Goal: Task Accomplishment & Management: Manage account settings

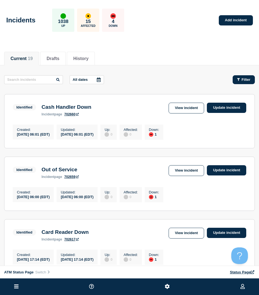
click at [241, 75] on button "Filter" at bounding box center [243, 79] width 22 height 9
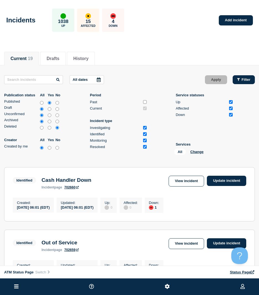
click at [246, 83] on button "Filter" at bounding box center [243, 79] width 22 height 9
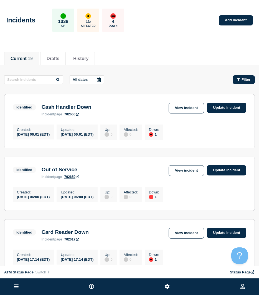
click at [246, 83] on button "Filter" at bounding box center [243, 79] width 22 height 9
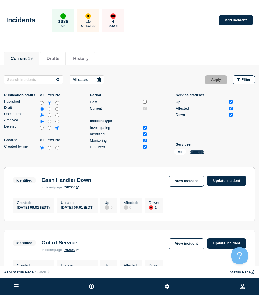
click at [199, 150] on button "Change" at bounding box center [196, 152] width 13 height 4
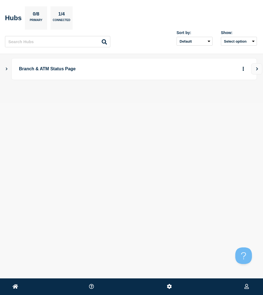
click at [8, 68] on icon "Show Connected Hubs" at bounding box center [7, 68] width 4 height 3
click at [230, 98] on button "button" at bounding box center [234, 96] width 9 height 9
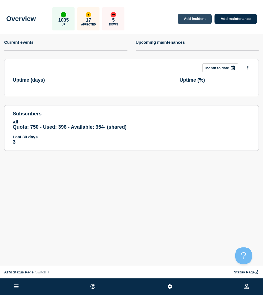
click at [197, 16] on link "Add incident" at bounding box center [195, 19] width 34 height 10
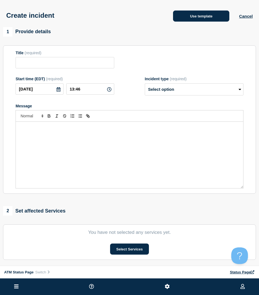
click at [199, 16] on button "Use template" at bounding box center [201, 16] width 56 height 11
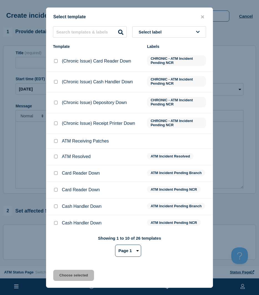
click at [95, 24] on div "Select template Select label Template Labels (Chronic Issue) Card Reader Down C…" at bounding box center [129, 147] width 167 height 281
drag, startPoint x: 205, startPoint y: 16, endPoint x: 257, endPoint y: 17, distance: 52.6
click at [205, 16] on button "close button" at bounding box center [202, 16] width 6 height 5
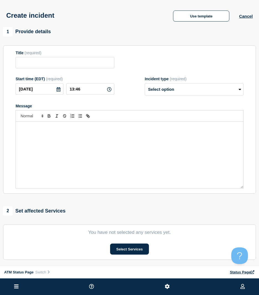
click at [246, 20] on div "Use template Cancel" at bounding box center [207, 16] width 89 height 12
click at [246, 19] on div "Use template Cancel" at bounding box center [207, 16] width 89 height 12
drag, startPoint x: 246, startPoint y: 19, endPoint x: 243, endPoint y: 16, distance: 4.0
click at [243, 16] on button "Cancel" at bounding box center [246, 16] width 14 height 5
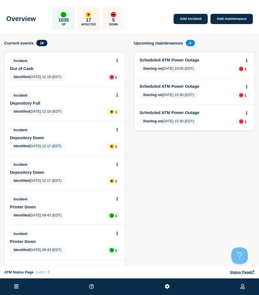
click at [19, 289] on icon at bounding box center [16, 286] width 4 height 5
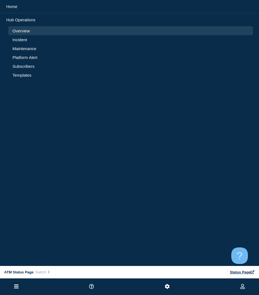
click at [22, 37] on link "Incident" at bounding box center [130, 39] width 236 height 5
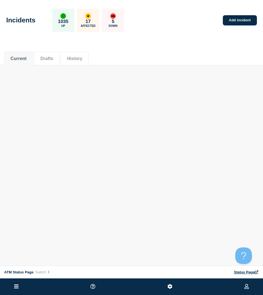
click at [195, 51] on div "Current Drafts History" at bounding box center [131, 55] width 255 height 19
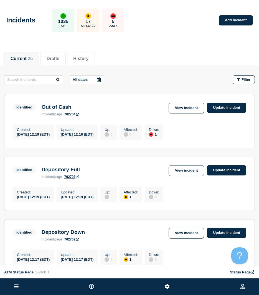
click at [249, 76] on button "Filter" at bounding box center [243, 79] width 22 height 9
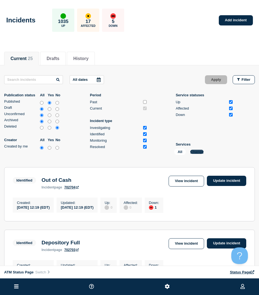
click at [194, 152] on button "Change" at bounding box center [196, 152] width 13 height 4
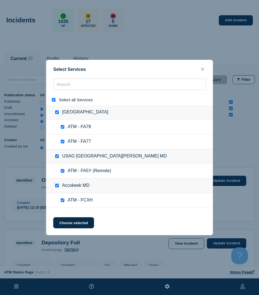
click at [52, 100] on input "select all" at bounding box center [54, 100] width 4 height 4
checkbox input "false"
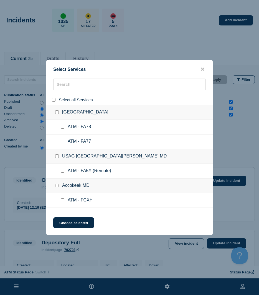
checkbox input "false"
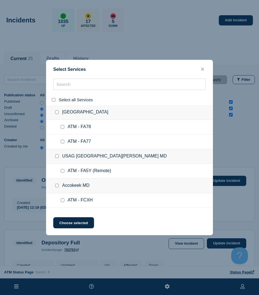
checkbox input "false"
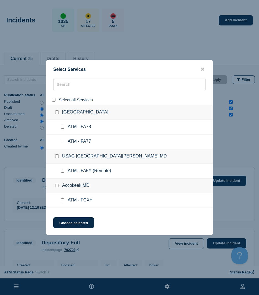
checkbox input "false"
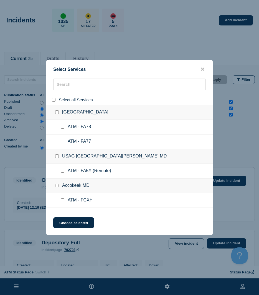
checkbox input "false"
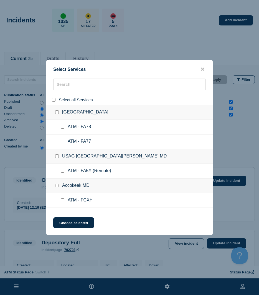
checkbox input "false"
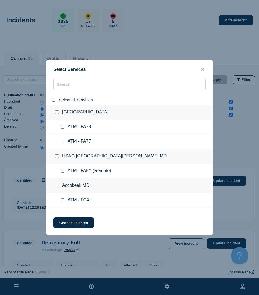
checkbox input "false"
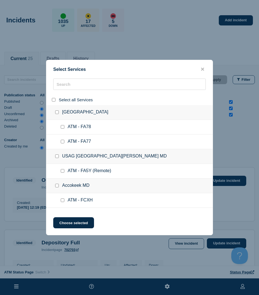
checkbox input "false"
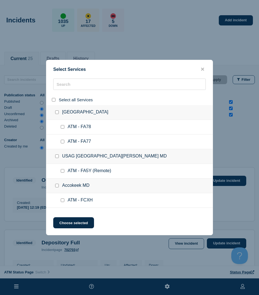
checkbox input "false"
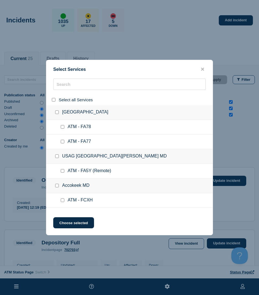
checkbox input "false"
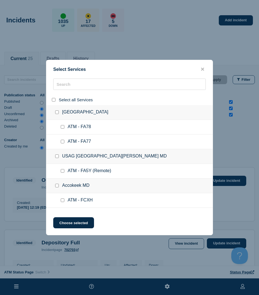
checkbox input "false"
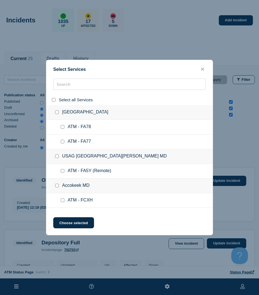
checkbox input "false"
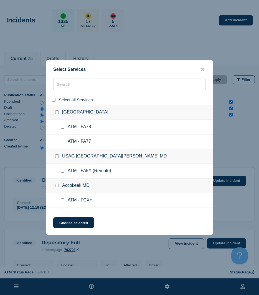
checkbox input "false"
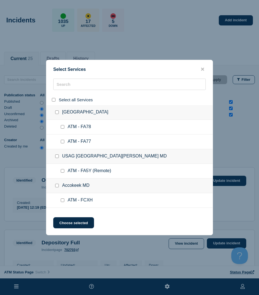
checkbox input "false"
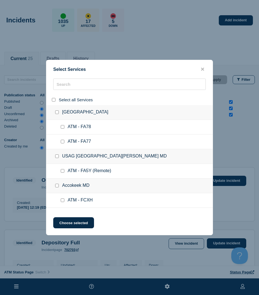
checkbox input "false"
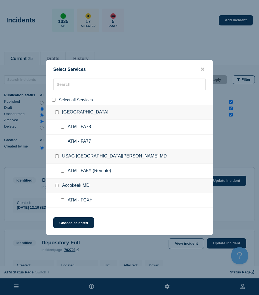
checkbox input "false"
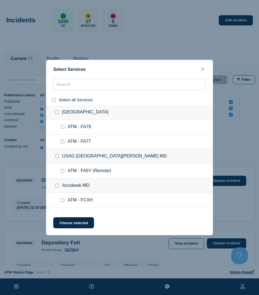
checkbox input "false"
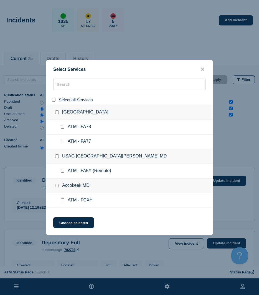
checkbox input "false"
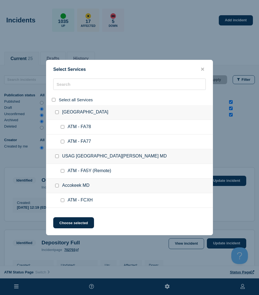
checkbox input "false"
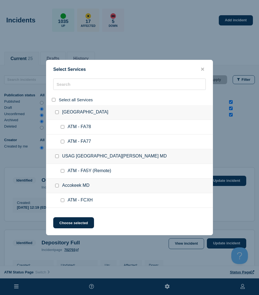
checkbox input "false"
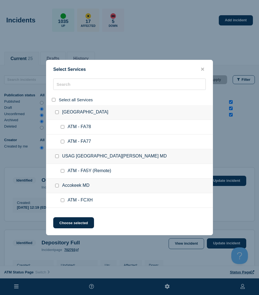
checkbox input "false"
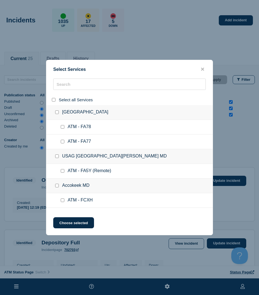
checkbox input "false"
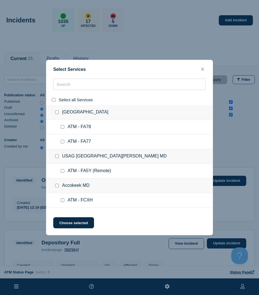
checkbox input "false"
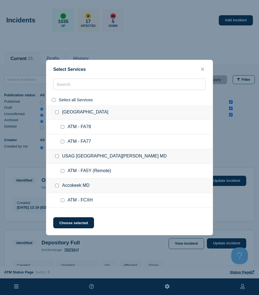
checkbox input "false"
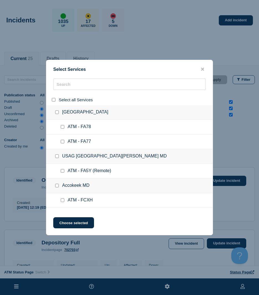
checkbox input "false"
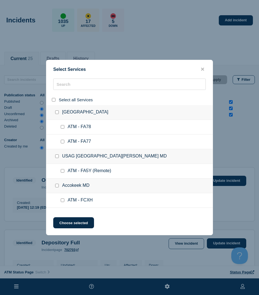
checkbox input "false"
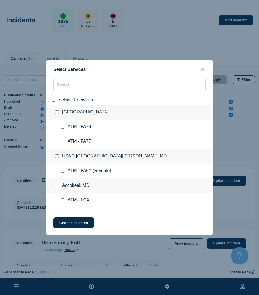
checkbox input "false"
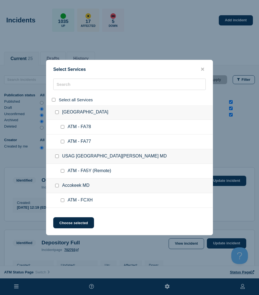
checkbox input "false"
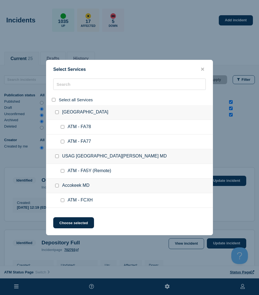
checkbox input "false"
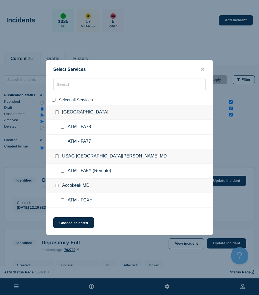
checkbox input "false"
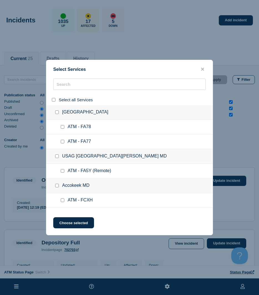
checkbox input "false"
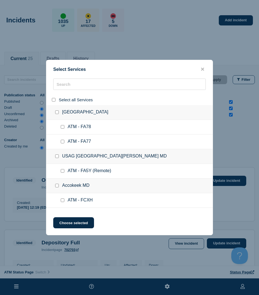
checkbox input "false"
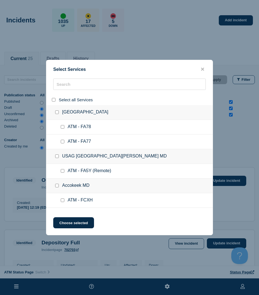
checkbox input "false"
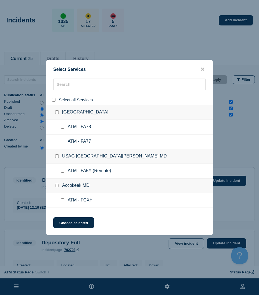
checkbox input "false"
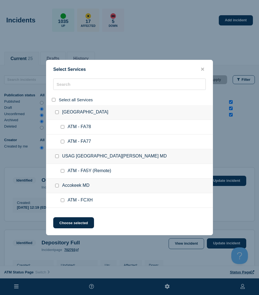
checkbox input "false"
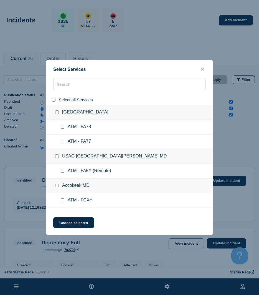
checkbox input "false"
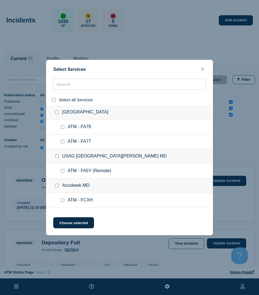
checkbox input "false"
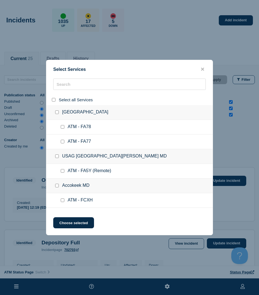
checkbox input "false"
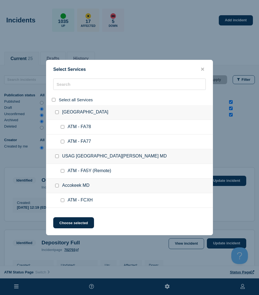
checkbox input "false"
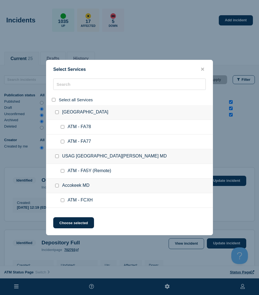
checkbox input "false"
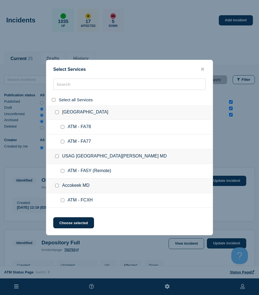
checkbox input "false"
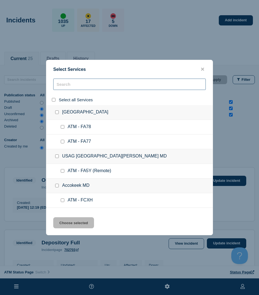
click at [64, 88] on input "search" at bounding box center [129, 84] width 152 height 11
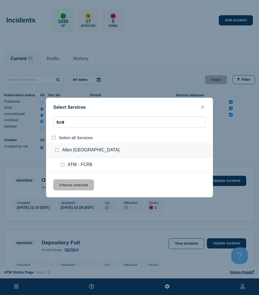
click at [62, 166] on input "service: ATM - FCR8" at bounding box center [63, 165] width 4 height 4
click at [63, 189] on button "Choose selected" at bounding box center [73, 184] width 41 height 11
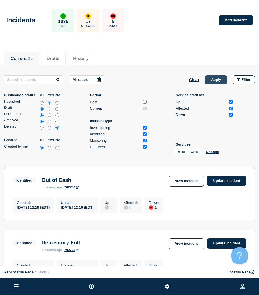
click at [210, 79] on button "Apply" at bounding box center [216, 79] width 22 height 9
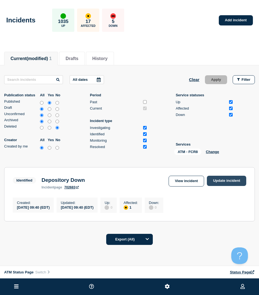
click at [230, 181] on link "Update incident" at bounding box center [226, 181] width 39 height 10
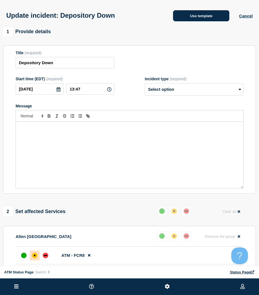
click at [199, 16] on button "Use template" at bounding box center [201, 15] width 56 height 11
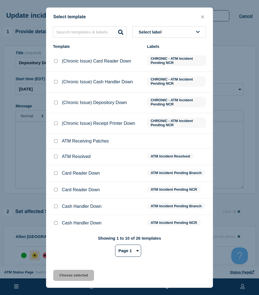
click at [56, 157] on input "ATM Resolved checkbox" at bounding box center [56, 157] width 4 height 4
click at [65, 275] on button "Choose selected" at bounding box center [73, 275] width 41 height 11
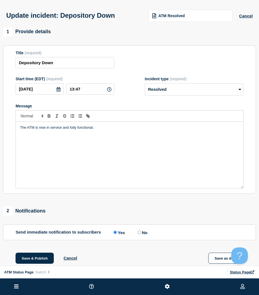
scroll to position [28, 0]
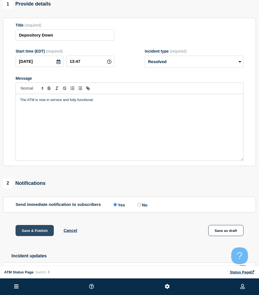
click at [32, 230] on button "Save & Publish" at bounding box center [35, 230] width 38 height 11
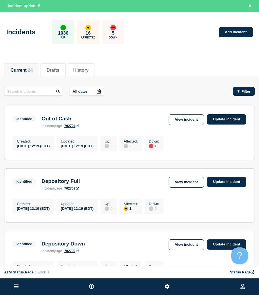
click at [253, 91] on button "Filter" at bounding box center [243, 91] width 22 height 9
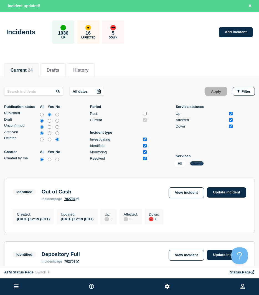
click at [197, 163] on button "Change" at bounding box center [196, 163] width 13 height 4
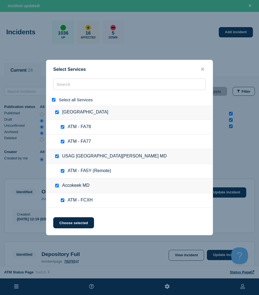
click at [53, 100] on input "select all" at bounding box center [54, 100] width 4 height 4
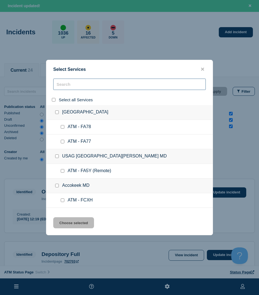
click at [75, 88] on input "search" at bounding box center [129, 84] width 152 height 11
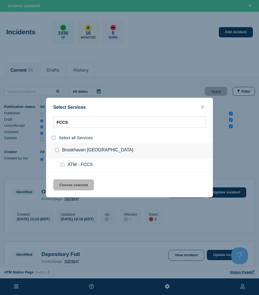
click at [62, 164] on input "service: ATM - FCCS" at bounding box center [63, 165] width 4 height 4
click at [66, 180] on div "Select Services FCCS Select all Services [GEOGRAPHIC_DATA] [GEOGRAPHIC_DATA] AT…" at bounding box center [129, 148] width 167 height 100
click at [66, 186] on button "Choose selected" at bounding box center [73, 184] width 41 height 11
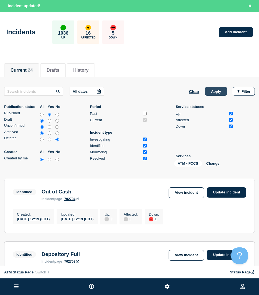
click at [208, 94] on button "Apply" at bounding box center [216, 91] width 22 height 9
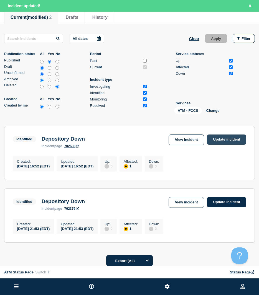
scroll to position [60, 0]
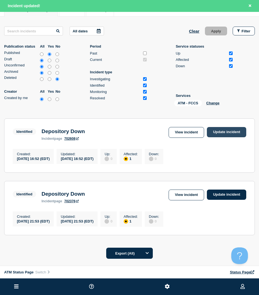
click at [226, 134] on link "Update incident" at bounding box center [226, 132] width 39 height 10
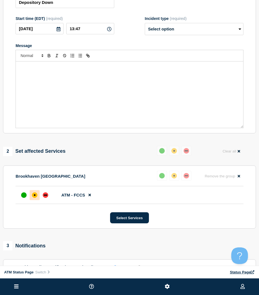
scroll to position [5, 0]
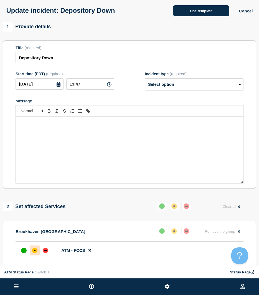
click at [191, 12] on button "Use template" at bounding box center [201, 10] width 56 height 11
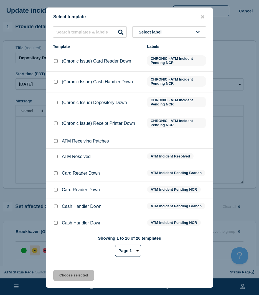
click at [55, 158] on input "ATM Resolved checkbox" at bounding box center [56, 157] width 4 height 4
click at [59, 273] on button "Choose selected" at bounding box center [73, 275] width 41 height 11
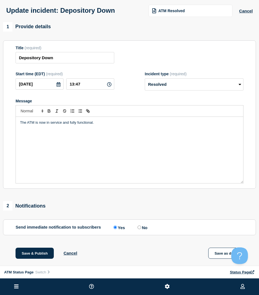
scroll to position [33, 0]
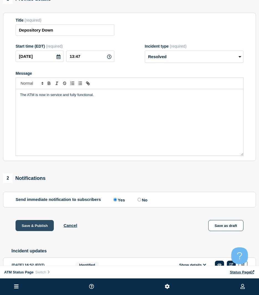
click at [43, 229] on button "Save & Publish" at bounding box center [35, 225] width 38 height 11
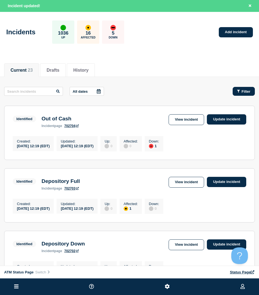
click at [246, 90] on span "Filter" at bounding box center [245, 91] width 9 height 4
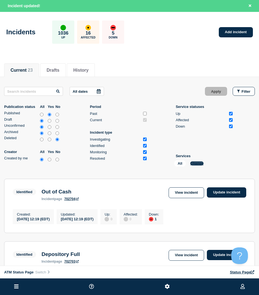
click at [200, 164] on button "Change" at bounding box center [196, 163] width 13 height 4
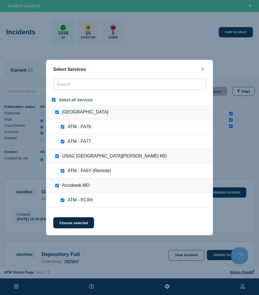
click at [52, 101] on input "select all" at bounding box center [54, 100] width 4 height 4
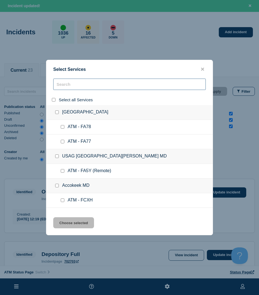
click at [61, 88] on input "search" at bounding box center [129, 84] width 152 height 11
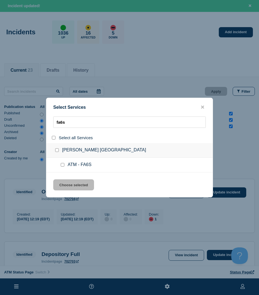
click at [62, 166] on input "service: ATM - FA6S" at bounding box center [63, 165] width 4 height 4
click at [65, 181] on button "Choose selected" at bounding box center [73, 184] width 41 height 11
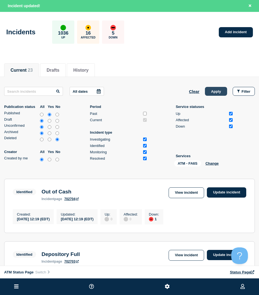
click at [213, 93] on button "Apply" at bounding box center [216, 91] width 22 height 9
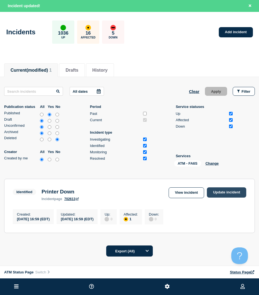
click at [215, 193] on link "Update incident" at bounding box center [226, 193] width 39 height 10
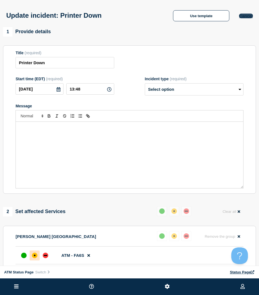
click at [240, 17] on button "Cancel" at bounding box center [246, 16] width 14 height 5
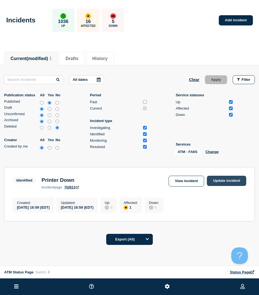
click at [235, 181] on link "Update incident" at bounding box center [226, 181] width 39 height 10
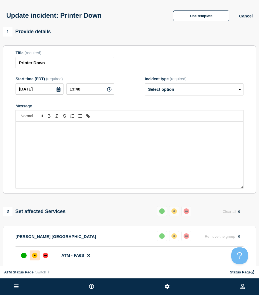
click at [207, 24] on div "Update incident: Printer Down Use template Cancel" at bounding box center [129, 13] width 259 height 27
click at [205, 20] on button "Use template" at bounding box center [201, 15] width 56 height 11
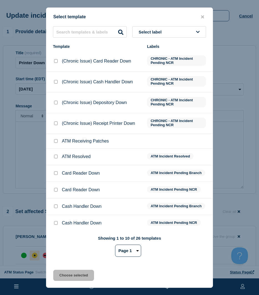
click at [58, 156] on div at bounding box center [56, 157] width 6 height 6
click at [57, 158] on input "ATM Resolved checkbox" at bounding box center [56, 157] width 4 height 4
click at [64, 276] on button "Choose selected" at bounding box center [73, 275] width 41 height 11
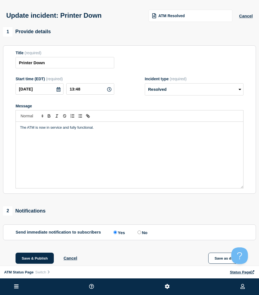
scroll to position [55, 0]
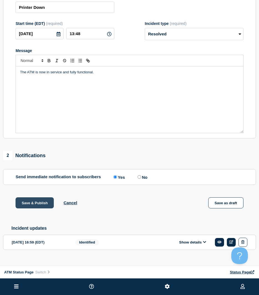
click at [38, 208] on button "Save & Publish" at bounding box center [35, 202] width 38 height 11
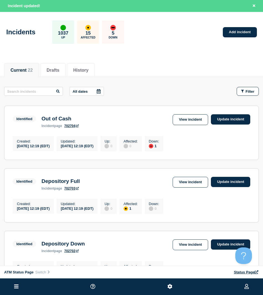
click at [209, 146] on div "Created : [DATE] 12:19 (EDT) Updated : [DATE] 12:19 (EDT) Up : 0 Affected : 0 D…" at bounding box center [131, 143] width 237 height 17
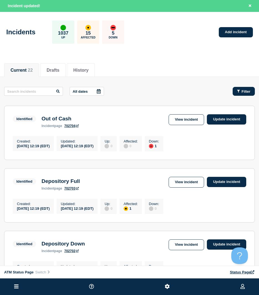
click at [248, 88] on button "Filter" at bounding box center [243, 91] width 22 height 9
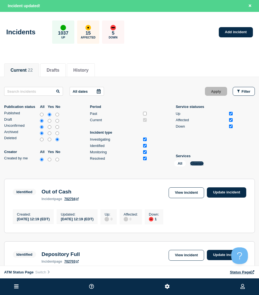
click at [197, 163] on button "Change" at bounding box center [196, 163] width 13 height 4
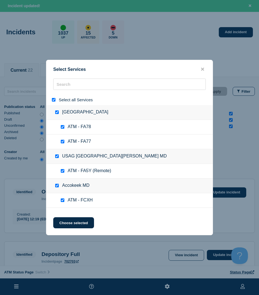
click at [52, 99] on input "select all" at bounding box center [54, 100] width 4 height 4
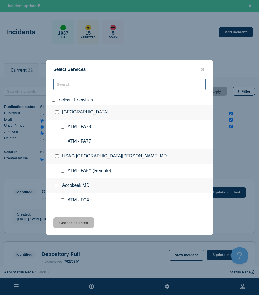
click at [72, 86] on input "search" at bounding box center [129, 84] width 152 height 11
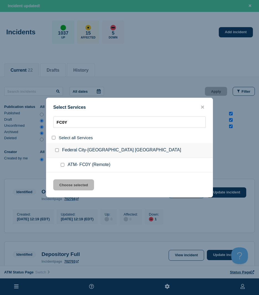
click at [62, 165] on input "service: ATM- FC0Y (Remote)" at bounding box center [63, 165] width 4 height 4
click at [63, 184] on button "Choose selected" at bounding box center [73, 184] width 41 height 11
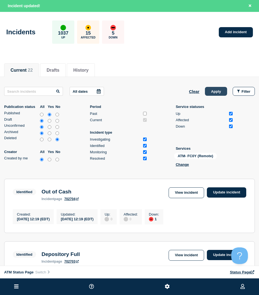
click at [214, 93] on button "Apply" at bounding box center [216, 91] width 22 height 9
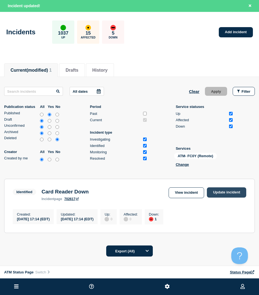
click at [232, 193] on link "Update incident" at bounding box center [226, 193] width 39 height 10
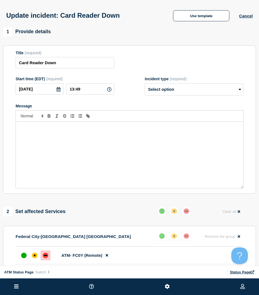
click at [192, 24] on div "Update incident: Card Reader Down Use template Cancel" at bounding box center [129, 13] width 259 height 27
click at [191, 20] on button "Use template" at bounding box center [201, 15] width 56 height 11
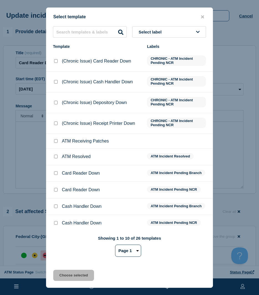
click at [57, 158] on input "ATM Resolved checkbox" at bounding box center [56, 157] width 4 height 4
click at [59, 274] on button "Choose selected" at bounding box center [73, 275] width 41 height 11
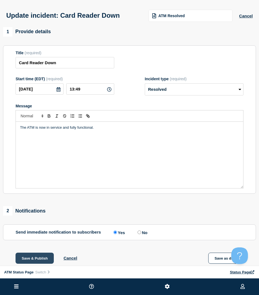
click at [40, 261] on button "Save & Publish" at bounding box center [35, 258] width 38 height 11
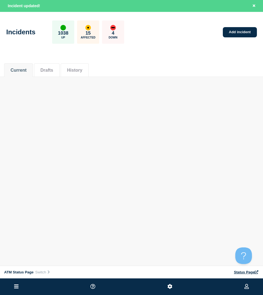
click at [228, 71] on div "Current Drafts History" at bounding box center [131, 67] width 255 height 19
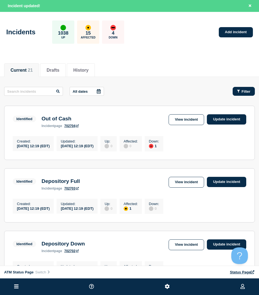
click at [233, 92] on button "Filter" at bounding box center [243, 91] width 22 height 9
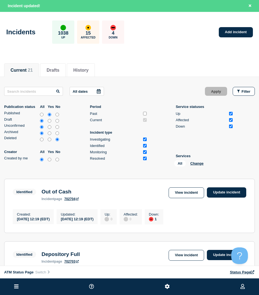
click at [197, 159] on li "Services All Change" at bounding box center [205, 161] width 58 height 15
click at [194, 162] on button "Change" at bounding box center [196, 163] width 13 height 4
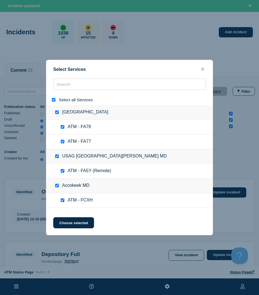
click at [53, 101] on input "select all" at bounding box center [54, 100] width 4 height 4
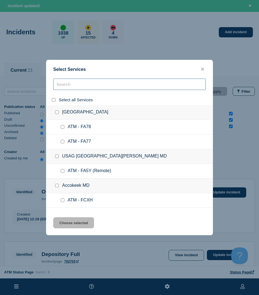
click at [71, 85] on input "search" at bounding box center [129, 84] width 152 height 11
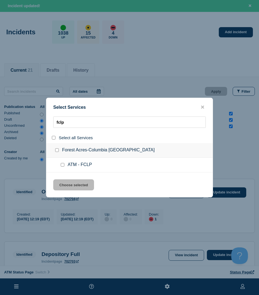
click at [62, 163] on div at bounding box center [64, 165] width 8 height 6
click at [63, 179] on div "Select Services fclp Select all Services Forest Acres-[GEOGRAPHIC_DATA] [GEOGRA…" at bounding box center [129, 148] width 167 height 100
click at [61, 166] on input "service: ATM - FCLP" at bounding box center [63, 165] width 4 height 4
drag, startPoint x: 63, startPoint y: 186, endPoint x: 190, endPoint y: 134, distance: 137.1
click at [63, 186] on button "Choose selected" at bounding box center [73, 184] width 41 height 11
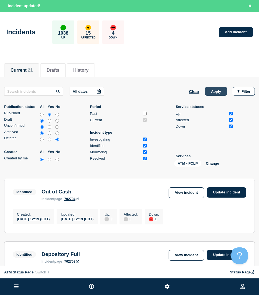
click at [221, 92] on button "Apply" at bounding box center [216, 91] width 22 height 9
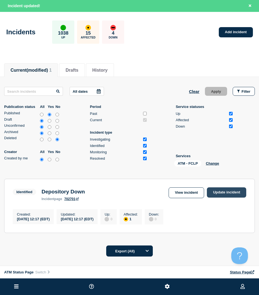
click at [232, 192] on link "Update incident" at bounding box center [226, 193] width 39 height 10
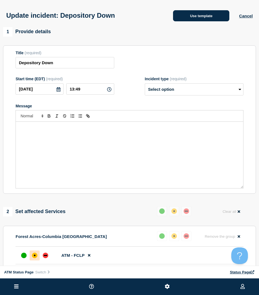
click at [190, 13] on button "Use template" at bounding box center [201, 15] width 56 height 11
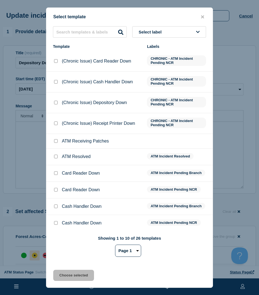
click at [54, 157] on input "ATM Resolved checkbox" at bounding box center [56, 157] width 4 height 4
click at [58, 278] on button "Choose selected" at bounding box center [73, 275] width 41 height 11
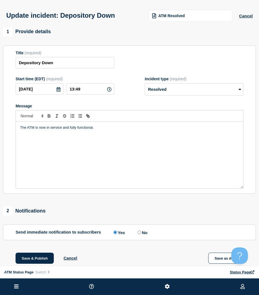
scroll to position [28, 0]
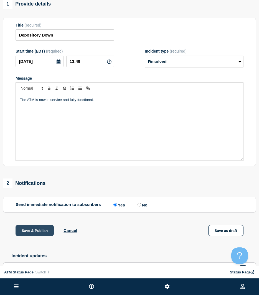
click at [43, 236] on button "Save & Publish" at bounding box center [35, 230] width 38 height 11
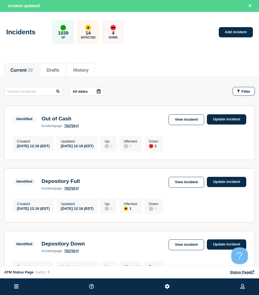
click at [247, 91] on span "Filter" at bounding box center [245, 91] width 9 height 4
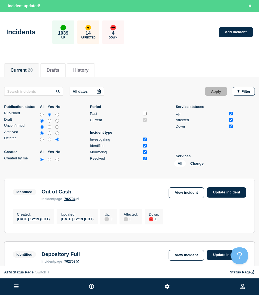
click at [195, 161] on div "All Change" at bounding box center [201, 164] width 55 height 9
click at [195, 162] on button "Change" at bounding box center [196, 163] width 13 height 4
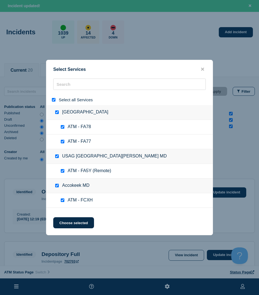
click at [53, 98] on div at bounding box center [55, 99] width 8 height 5
drag, startPoint x: 54, startPoint y: 99, endPoint x: 72, endPoint y: 84, distance: 23.4
click at [54, 99] on input "select all" at bounding box center [54, 100] width 4 height 4
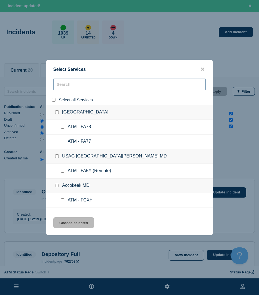
click at [72, 84] on input "search" at bounding box center [129, 84] width 152 height 11
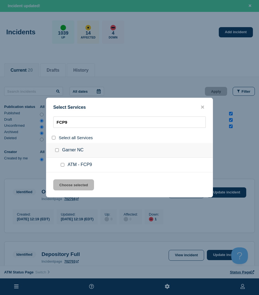
click at [64, 166] on input "service: ATM - FCP9" at bounding box center [63, 165] width 4 height 4
click at [65, 178] on div "Select Services FCP9 Select all Services Garner [GEOGRAPHIC_DATA] ATM - FCP9 Ch…" at bounding box center [129, 148] width 167 height 100
click at [65, 183] on button "Choose selected" at bounding box center [73, 184] width 41 height 11
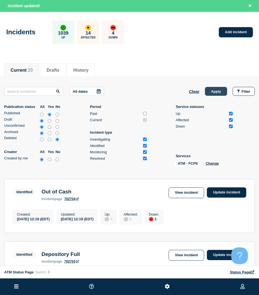
click at [215, 92] on button "Apply" at bounding box center [216, 91] width 22 height 9
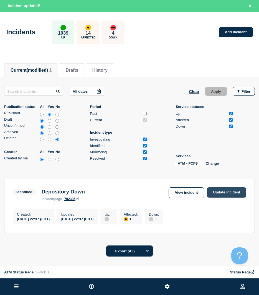
click at [229, 193] on link "Update incident" at bounding box center [226, 193] width 39 height 10
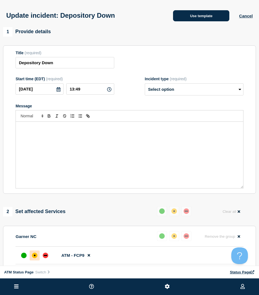
click at [203, 18] on button "Use template" at bounding box center [201, 15] width 56 height 11
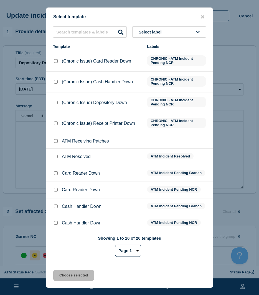
click at [55, 160] on div at bounding box center [56, 157] width 6 height 6
click at [55, 156] on input "ATM Resolved checkbox" at bounding box center [56, 157] width 4 height 4
click at [60, 272] on button "Choose selected" at bounding box center [73, 275] width 41 height 11
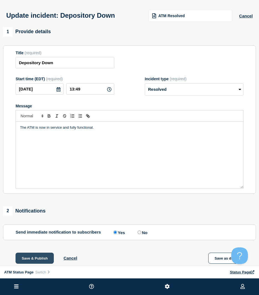
click at [38, 260] on button "Save & Publish" at bounding box center [35, 258] width 38 height 11
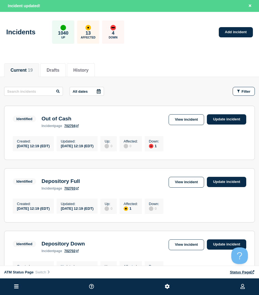
click at [246, 93] on span "Filter" at bounding box center [245, 91] width 9 height 4
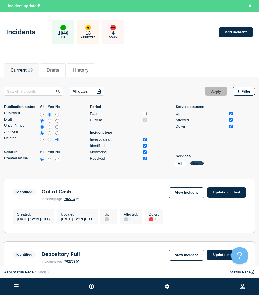
click at [197, 163] on button "Change" at bounding box center [196, 163] width 13 height 4
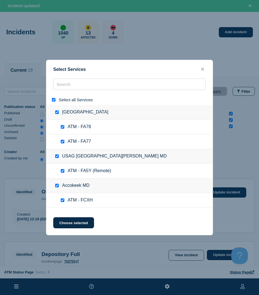
click at [52, 101] on div at bounding box center [55, 99] width 8 height 5
click at [67, 87] on input "search" at bounding box center [129, 84] width 152 height 11
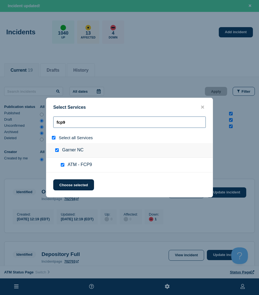
click at [74, 125] on input "fcp9" at bounding box center [129, 122] width 152 height 11
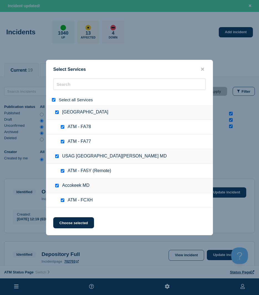
click at [55, 100] on input "select all" at bounding box center [54, 100] width 4 height 4
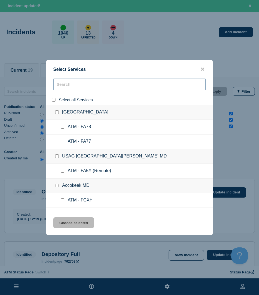
click at [64, 88] on input "search" at bounding box center [129, 84] width 152 height 11
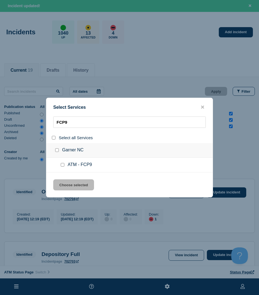
click at [63, 166] on input "service: ATM - FCP9" at bounding box center [63, 165] width 4 height 4
click at [63, 181] on button "Choose selected" at bounding box center [73, 184] width 41 height 11
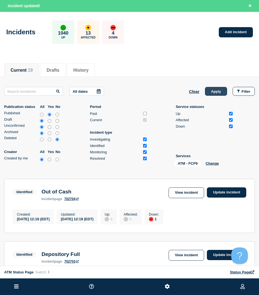
click at [207, 94] on button "Apply" at bounding box center [216, 91] width 22 height 9
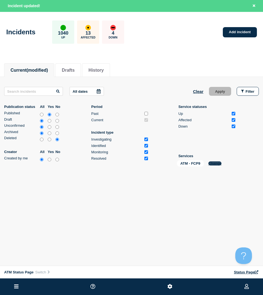
click at [215, 165] on button "Change" at bounding box center [214, 163] width 13 height 4
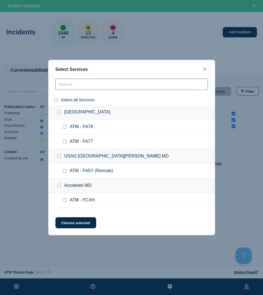
click at [72, 84] on input "search" at bounding box center [131, 84] width 152 height 11
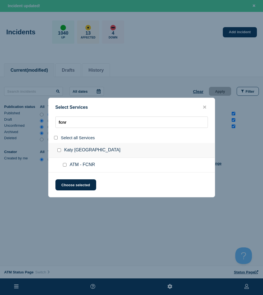
click at [66, 163] on div at bounding box center [66, 165] width 8 height 6
click at [62, 166] on div at bounding box center [66, 165] width 8 height 6
click at [66, 165] on input "service: ATM - FCNR" at bounding box center [65, 165] width 4 height 4
click at [63, 182] on button "Choose selected" at bounding box center [75, 184] width 41 height 11
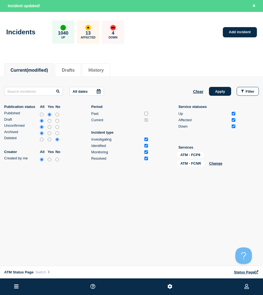
click at [227, 96] on div "All dates Clear Apply Filter Publication status All Yes No Published Draft Unco…" at bounding box center [131, 128] width 255 height 82
click at [226, 93] on button "Apply" at bounding box center [220, 91] width 22 height 9
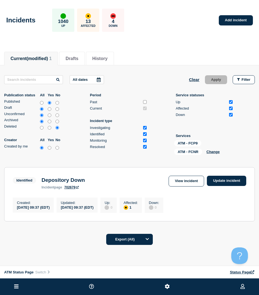
click at [221, 174] on section "Identified Depository Down incident page 702679 View incident Update incident C…" at bounding box center [129, 194] width 250 height 54
click at [220, 181] on link "Update incident" at bounding box center [226, 181] width 39 height 10
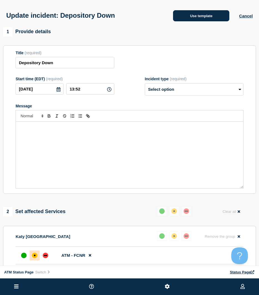
click at [191, 21] on button "Use template" at bounding box center [201, 15] width 56 height 11
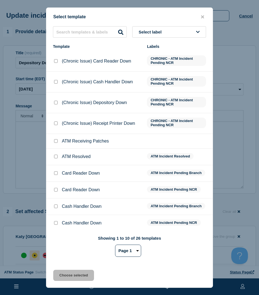
click at [56, 158] on input "ATM Resolved checkbox" at bounding box center [56, 157] width 4 height 4
click at [57, 275] on button "Choose selected" at bounding box center [73, 275] width 41 height 11
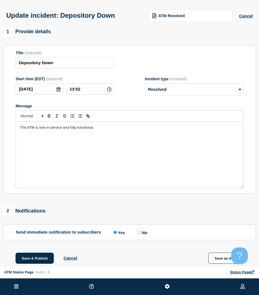
scroll to position [28, 0]
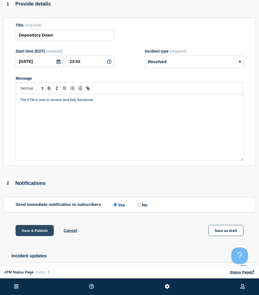
click at [43, 236] on button "Save & Publish" at bounding box center [35, 230] width 38 height 11
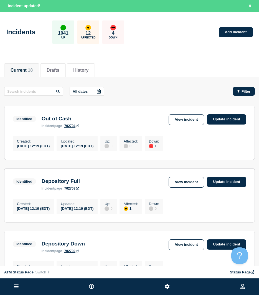
click at [252, 91] on button "Filter" at bounding box center [243, 91] width 22 height 9
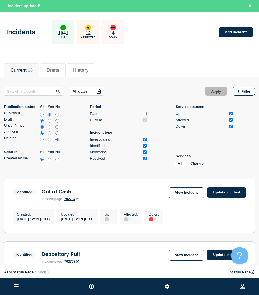
click at [193, 167] on div "All Change" at bounding box center [201, 164] width 55 height 9
click at [194, 166] on div "All Change" at bounding box center [201, 164] width 55 height 9
click at [196, 164] on button "Change" at bounding box center [196, 163] width 13 height 4
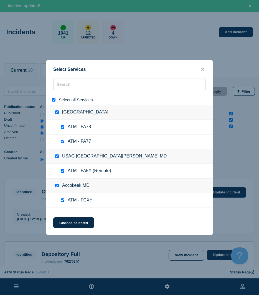
click at [52, 102] on div at bounding box center [55, 99] width 8 height 5
click at [54, 99] on input "select all" at bounding box center [54, 100] width 4 height 4
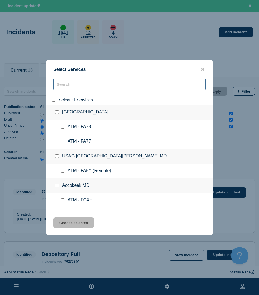
click at [84, 82] on input "search" at bounding box center [129, 84] width 152 height 11
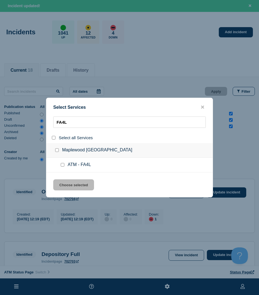
click at [63, 165] on input "service: ATM - FA4L" at bounding box center [63, 165] width 4 height 4
click at [64, 185] on button "Choose selected" at bounding box center [73, 184] width 41 height 11
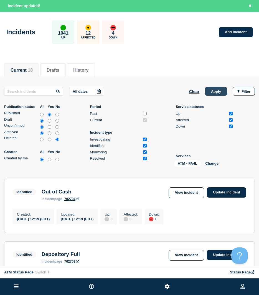
click at [218, 93] on button "Apply" at bounding box center [216, 91] width 22 height 9
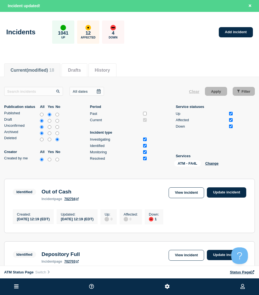
scroll to position [28, 0]
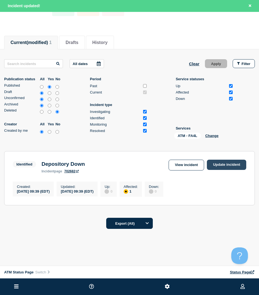
click at [241, 161] on link "Update incident" at bounding box center [226, 165] width 39 height 10
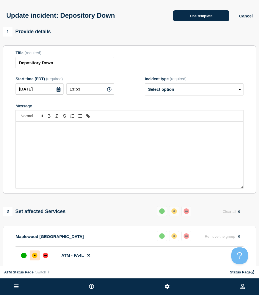
click at [200, 21] on button "Use template" at bounding box center [201, 15] width 56 height 11
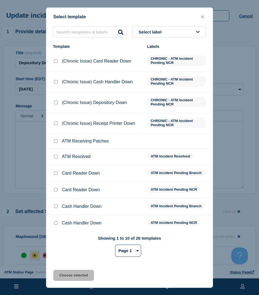
click at [57, 156] on input "ATM Resolved checkbox" at bounding box center [56, 157] width 4 height 4
click at [70, 277] on button "Choose selected" at bounding box center [73, 275] width 41 height 11
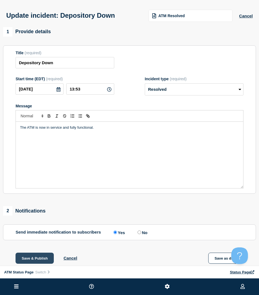
click at [39, 257] on button "Save & Publish" at bounding box center [35, 258] width 38 height 11
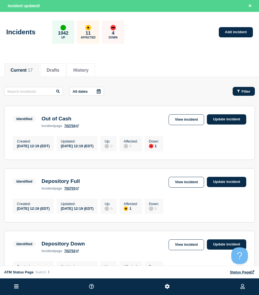
click at [242, 95] on button "Filter" at bounding box center [243, 91] width 22 height 9
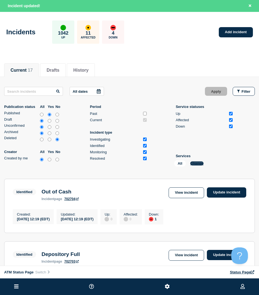
click at [201, 163] on button "Change" at bounding box center [196, 163] width 13 height 4
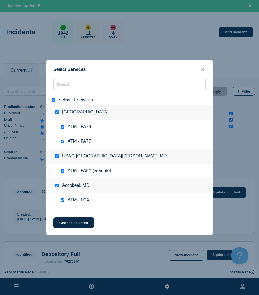
click at [52, 102] on div at bounding box center [55, 99] width 8 height 5
click at [59, 88] on input "search" at bounding box center [129, 84] width 152 height 11
click at [52, 101] on input "select all" at bounding box center [54, 100] width 4 height 4
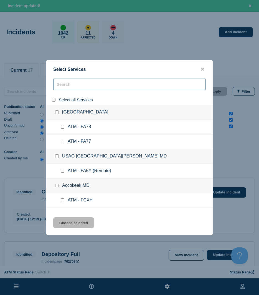
click at [67, 86] on input "search" at bounding box center [129, 84] width 152 height 11
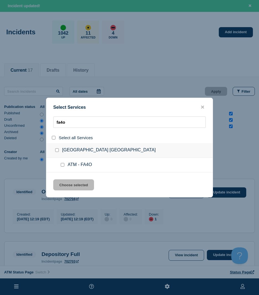
click at [62, 166] on input "service: ATM - FA4O" at bounding box center [63, 165] width 4 height 4
click at [63, 184] on button "Choose selected" at bounding box center [73, 184] width 41 height 11
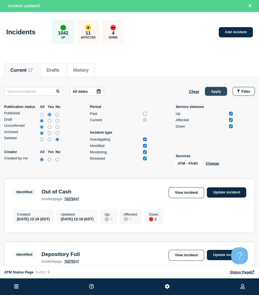
click at [211, 95] on button "Apply" at bounding box center [216, 91] width 22 height 9
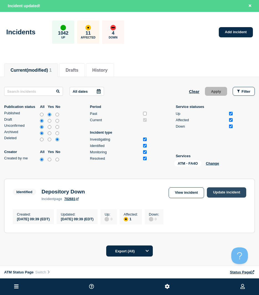
click at [226, 190] on link "Update incident" at bounding box center [226, 193] width 39 height 10
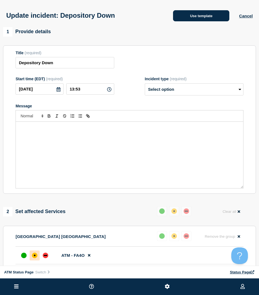
click at [204, 17] on button "Use template" at bounding box center [201, 15] width 56 height 11
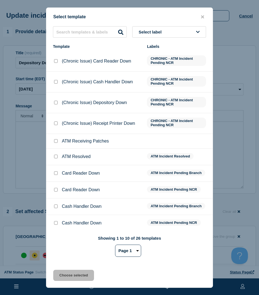
click at [56, 158] on input "ATM Resolved checkbox" at bounding box center [56, 157] width 4 height 4
click at [60, 271] on div "Select template Select label Template Labels (Chronic Issue) Card Reader Down C…" at bounding box center [129, 147] width 167 height 281
click at [61, 271] on button "Choose selected" at bounding box center [73, 275] width 41 height 11
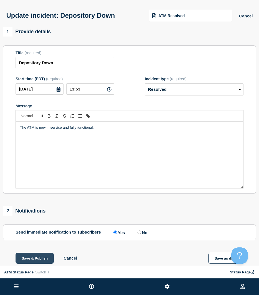
click at [35, 257] on button "Save & Publish" at bounding box center [35, 258] width 38 height 11
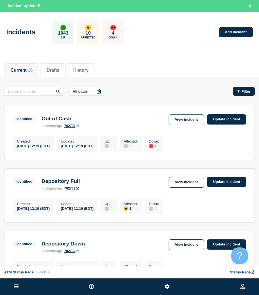
click at [240, 89] on div "Filter" at bounding box center [243, 91] width 13 height 4
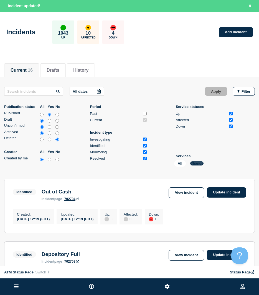
click at [202, 163] on button "Change" at bounding box center [196, 163] width 13 height 4
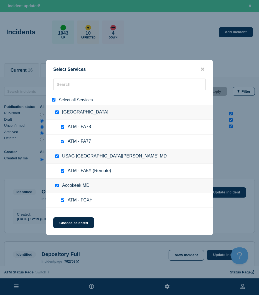
click at [55, 98] on div at bounding box center [55, 99] width 8 height 5
click at [53, 100] on input "select all" at bounding box center [54, 100] width 4 height 4
click at [74, 86] on input "search" at bounding box center [129, 84] width 152 height 11
click at [54, 100] on input "select all" at bounding box center [54, 100] width 4 height 4
click at [55, 100] on input "select all" at bounding box center [54, 100] width 4 height 4
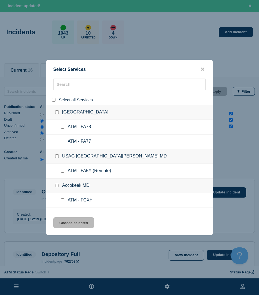
click at [55, 100] on input "select all" at bounding box center [54, 100] width 4 height 4
click at [53, 101] on input "select all" at bounding box center [54, 100] width 4 height 4
click at [67, 84] on input "search" at bounding box center [129, 84] width 152 height 11
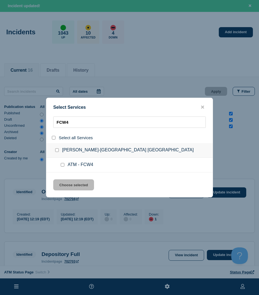
click at [63, 165] on input "service: ATM - FCW4" at bounding box center [63, 165] width 4 height 4
click at [63, 184] on button "Choose selected" at bounding box center [73, 184] width 41 height 11
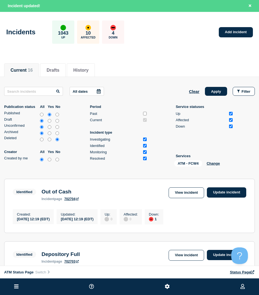
click at [211, 98] on div "All dates Clear Apply Filter Publication status All Yes No Published Draft Unco…" at bounding box center [129, 128] width 250 height 82
click at [212, 95] on button "Apply" at bounding box center [216, 91] width 22 height 9
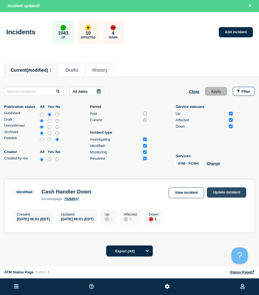
click at [236, 186] on section "Identified Cash Handler Down incident page 702660 View incident Update incident…" at bounding box center [129, 206] width 250 height 54
click at [234, 188] on link "Update incident" at bounding box center [226, 193] width 39 height 10
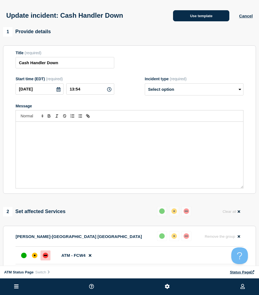
click at [217, 13] on button "Use template" at bounding box center [201, 15] width 56 height 11
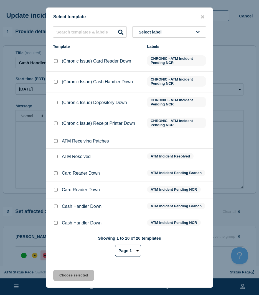
click at [57, 158] on input "ATM Resolved checkbox" at bounding box center [56, 157] width 4 height 4
click at [59, 274] on button "Choose selected" at bounding box center [73, 275] width 41 height 11
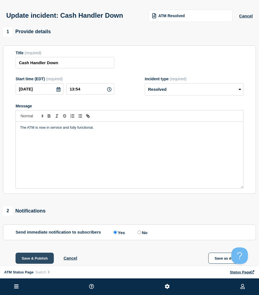
drag, startPoint x: 40, startPoint y: 255, endPoint x: 32, endPoint y: 254, distance: 7.8
click at [40, 255] on button "Save & Publish" at bounding box center [35, 258] width 38 height 11
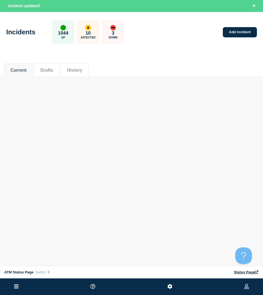
click at [168, 67] on div "Current Drafts History" at bounding box center [131, 67] width 255 height 19
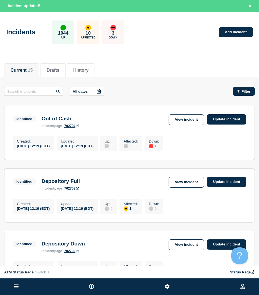
click at [238, 95] on button "Filter" at bounding box center [243, 91] width 22 height 9
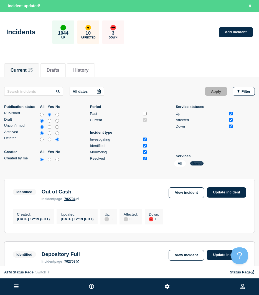
click at [199, 161] on button "Change" at bounding box center [196, 163] width 13 height 4
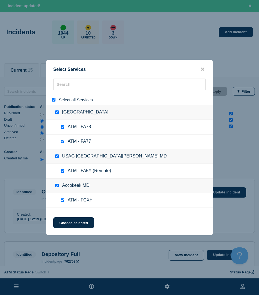
click at [54, 101] on input "select all" at bounding box center [54, 100] width 4 height 4
click at [89, 76] on div "Select Services Select all Services [GEOGRAPHIC_DATA] [GEOGRAPHIC_DATA] ATM - F…" at bounding box center [129, 148] width 167 height 176
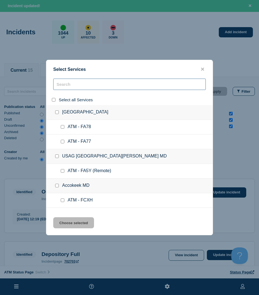
click at [83, 83] on input "search" at bounding box center [129, 84] width 152 height 11
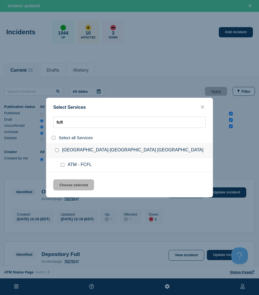
click at [63, 166] on input "service: ATM - FCFL" at bounding box center [63, 165] width 4 height 4
click at [65, 189] on button "Choose selected" at bounding box center [73, 184] width 41 height 11
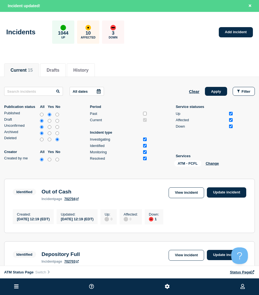
click at [209, 97] on div "All dates Clear Apply Filter Publication status All Yes No Published Draft Unco…" at bounding box center [129, 128] width 250 height 82
click at [211, 94] on button "Apply" at bounding box center [216, 91] width 22 height 9
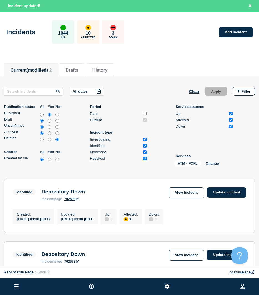
scroll to position [28, 0]
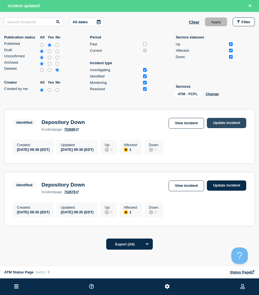
click at [238, 123] on link "Update incident" at bounding box center [226, 123] width 39 height 10
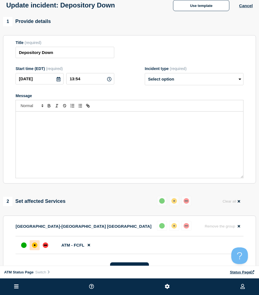
scroll to position [7, 0]
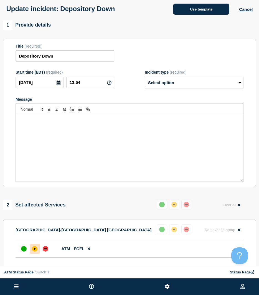
click at [205, 8] on button "Use template" at bounding box center [201, 9] width 56 height 11
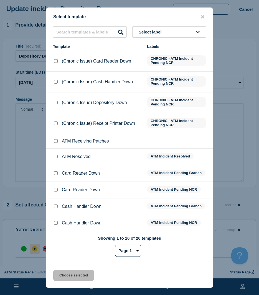
click at [55, 157] on input "ATM Resolved checkbox" at bounding box center [56, 157] width 4 height 4
click at [64, 278] on button "Choose selected" at bounding box center [73, 275] width 41 height 11
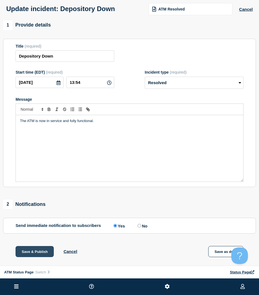
click at [39, 252] on button "Save & Publish" at bounding box center [35, 251] width 38 height 11
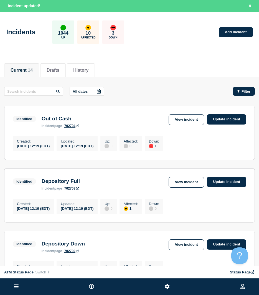
click at [243, 95] on button "Filter" at bounding box center [243, 91] width 22 height 9
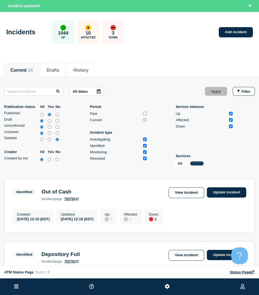
click at [196, 163] on button "Change" at bounding box center [196, 163] width 13 height 4
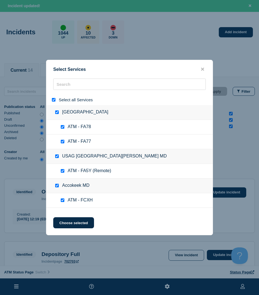
click at [53, 101] on input "select all" at bounding box center [54, 100] width 4 height 4
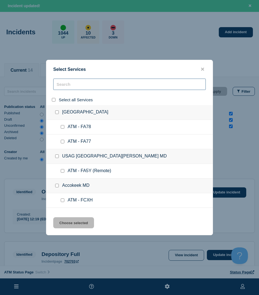
click at [67, 84] on input "search" at bounding box center [129, 84] width 152 height 11
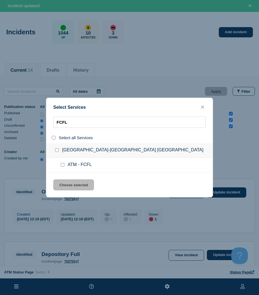
drag, startPoint x: 62, startPoint y: 165, endPoint x: 62, endPoint y: 179, distance: 14.7
click at [62, 165] on input "service: ATM - FCFL" at bounding box center [63, 165] width 4 height 4
click at [64, 184] on button "Choose selected" at bounding box center [73, 184] width 41 height 11
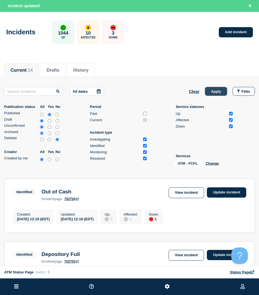
click at [215, 93] on button "Apply" at bounding box center [216, 91] width 22 height 9
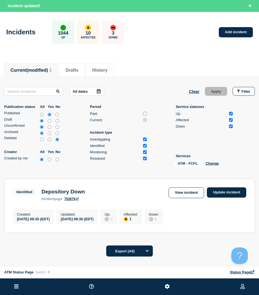
scroll to position [28, 0]
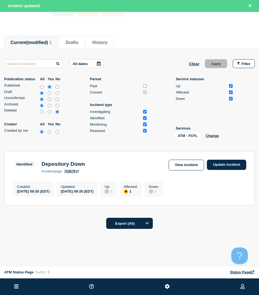
click at [226, 170] on div "View incident Update incident" at bounding box center [207, 165] width 78 height 11
click at [224, 166] on link "Update incident" at bounding box center [226, 165] width 39 height 10
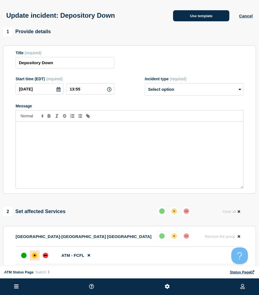
click at [198, 19] on button "Use template" at bounding box center [201, 15] width 56 height 11
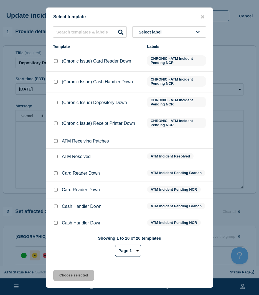
click at [55, 157] on input "ATM Resolved checkbox" at bounding box center [56, 157] width 4 height 4
click at [65, 278] on button "Choose selected" at bounding box center [73, 275] width 41 height 11
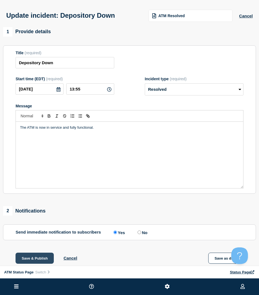
click at [43, 259] on button "Save & Publish" at bounding box center [35, 258] width 38 height 11
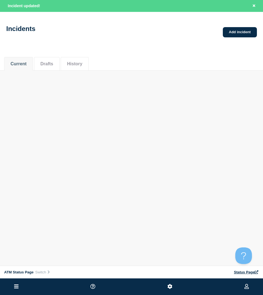
click at [241, 38] on div "Incidents Add incident" at bounding box center [131, 26] width 263 height 27
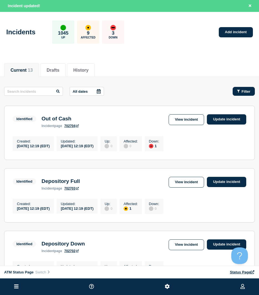
click at [238, 88] on button "Filter" at bounding box center [243, 91] width 22 height 9
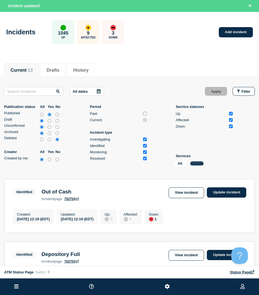
click at [196, 164] on button "Change" at bounding box center [196, 163] width 13 height 4
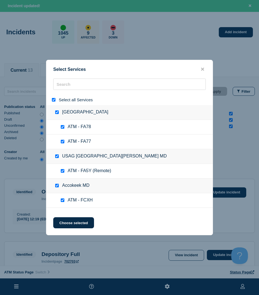
click at [54, 102] on div at bounding box center [55, 99] width 8 height 5
click at [54, 101] on input "select all" at bounding box center [54, 100] width 4 height 4
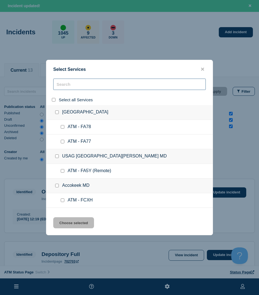
click at [65, 88] on input "search" at bounding box center [129, 84] width 152 height 11
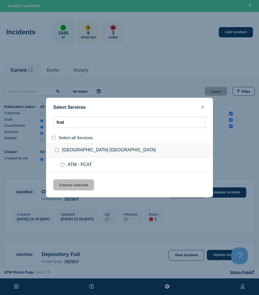
click at [63, 166] on input "service: ATM - FCAT" at bounding box center [63, 165] width 4 height 4
click at [62, 175] on div "Select Services fcat Select all Services [GEOGRAPHIC_DATA] [GEOGRAPHIC_DATA] AT…" at bounding box center [129, 148] width 167 height 100
click at [60, 180] on div "Select Services fcat Select all Services [GEOGRAPHIC_DATA] [GEOGRAPHIC_DATA] AT…" at bounding box center [129, 148] width 167 height 100
click at [89, 183] on button "Choose selected" at bounding box center [73, 184] width 41 height 11
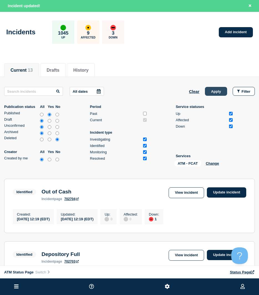
click at [213, 93] on button "Apply" at bounding box center [216, 91] width 22 height 9
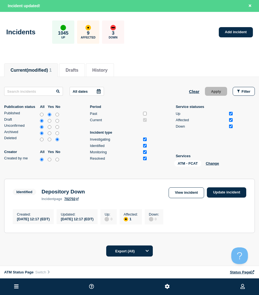
scroll to position [12, 0]
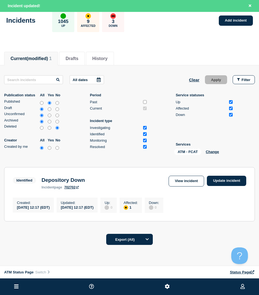
click at [225, 175] on section "Identified Depository Down incident page 702702 View incident Update incident C…" at bounding box center [129, 194] width 250 height 54
click at [222, 179] on link "Update incident" at bounding box center [226, 181] width 39 height 10
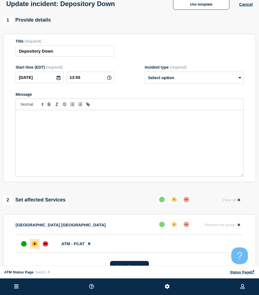
click at [197, 11] on div "Update incident: Depository Down Use template Cancel" at bounding box center [129, 1] width 259 height 27
click at [194, 6] on button "Use template" at bounding box center [201, 4] width 56 height 11
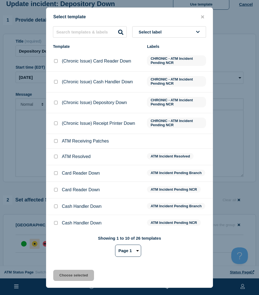
click at [59, 158] on div "ATM Resolved" at bounding box center [97, 157] width 88 height 6
click at [58, 158] on div "ATM Resolved" at bounding box center [97, 157] width 88 height 6
click at [58, 158] on div at bounding box center [56, 157] width 6 height 6
click at [55, 158] on input "ATM Resolved checkbox" at bounding box center [56, 157] width 4 height 4
click at [58, 279] on button "Choose selected" at bounding box center [73, 275] width 41 height 11
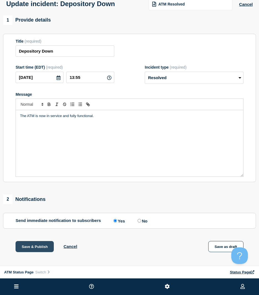
click at [34, 248] on button "Save & Publish" at bounding box center [35, 246] width 38 height 11
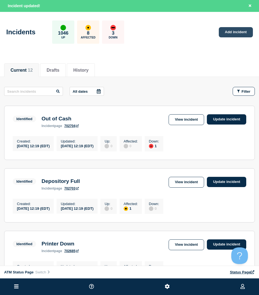
click at [220, 32] on link "Add incident" at bounding box center [236, 32] width 34 height 10
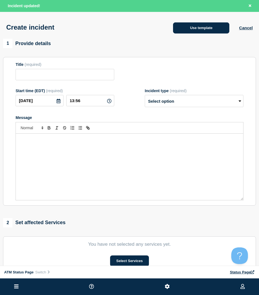
click at [213, 26] on button "Use template" at bounding box center [201, 27] width 56 height 11
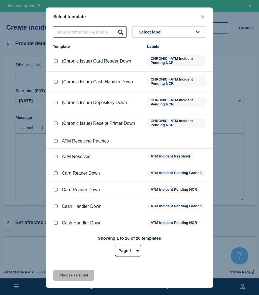
click at [82, 33] on input "text" at bounding box center [90, 31] width 74 height 11
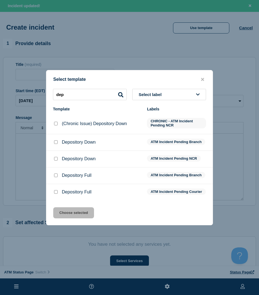
click at [56, 140] on input "Depository Down checkbox" at bounding box center [56, 142] width 4 height 4
click at [55, 158] on input "Depository Down checkbox" at bounding box center [56, 159] width 4 height 4
click at [73, 212] on button "Choose selected" at bounding box center [73, 212] width 41 height 11
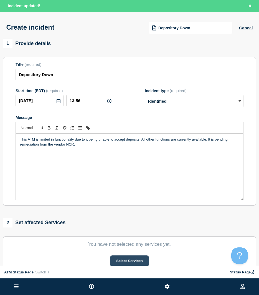
click at [140, 259] on button "Select Services" at bounding box center [129, 261] width 38 height 11
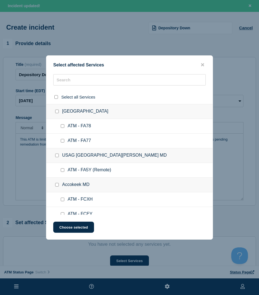
click at [75, 88] on div at bounding box center [129, 82] width 166 height 16
click at [75, 84] on input "text" at bounding box center [129, 79] width 152 height 11
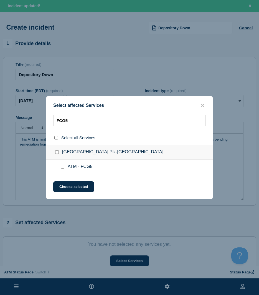
click at [62, 169] on input "ATM - FCG5 checkbox" at bounding box center [63, 167] width 4 height 4
click at [65, 190] on button "Choose selected" at bounding box center [73, 186] width 41 height 11
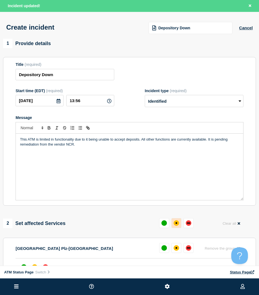
click at [175, 228] on button at bounding box center [176, 223] width 10 height 10
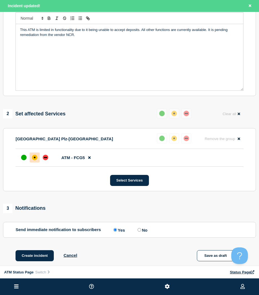
scroll to position [114, 0]
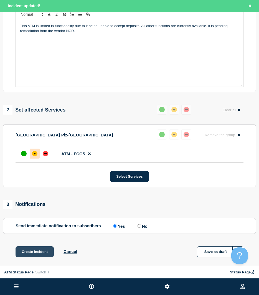
click at [19, 254] on button "Create incident" at bounding box center [35, 252] width 38 height 11
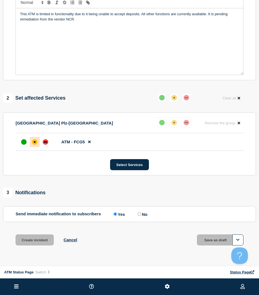
scroll to position [102, 0]
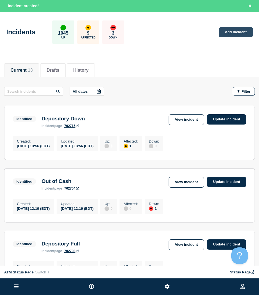
click at [246, 35] on link "Add incident" at bounding box center [236, 32] width 34 height 10
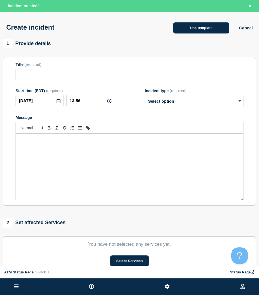
click at [219, 34] on button "Use template" at bounding box center [201, 27] width 56 height 11
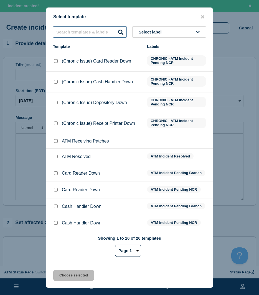
click at [78, 34] on input "text" at bounding box center [90, 31] width 74 height 11
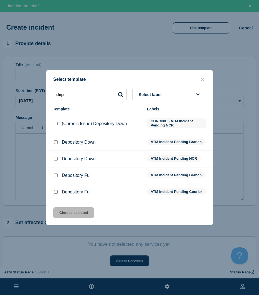
click at [55, 141] on input "Depository Down checkbox" at bounding box center [56, 142] width 4 height 4
click at [54, 158] on input "Depository Down checkbox" at bounding box center [56, 159] width 4 height 4
click at [60, 214] on button "Choose selected" at bounding box center [73, 212] width 41 height 11
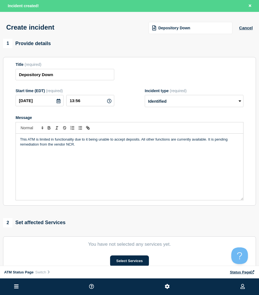
click at [127, 263] on button "Select Services" at bounding box center [129, 261] width 38 height 11
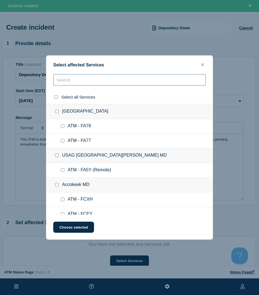
click at [99, 84] on input "text" at bounding box center [129, 79] width 152 height 11
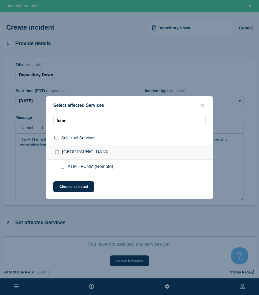
click at [59, 169] on ul "ATM - FCNM (Remote)" at bounding box center [129, 167] width 166 height 15
click at [60, 166] on div at bounding box center [64, 167] width 8 height 6
click at [61, 168] on input "ATM - FCNM (Remote) checkbox" at bounding box center [63, 167] width 4 height 4
click at [62, 184] on button "Choose selected" at bounding box center [73, 186] width 41 height 11
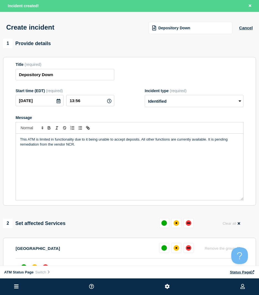
scroll to position [55, 0]
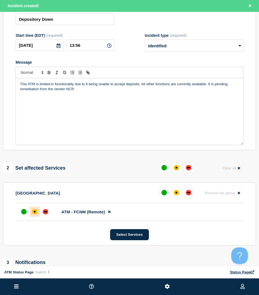
click at [31, 208] on div at bounding box center [35, 212] width 10 height 10
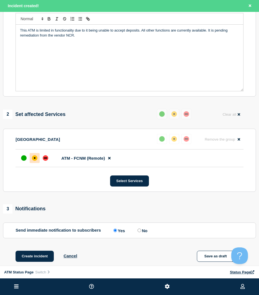
scroll to position [112, 0]
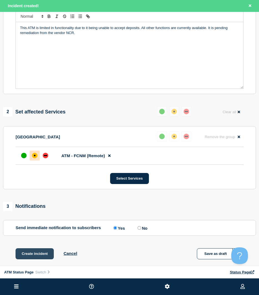
click at [23, 256] on button "Create incident" at bounding box center [35, 253] width 38 height 11
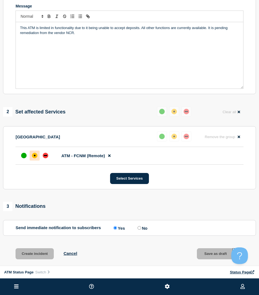
scroll to position [100, 0]
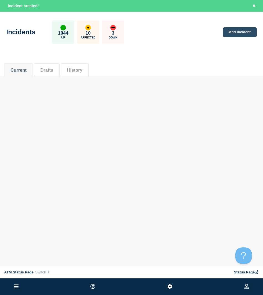
click at [243, 34] on link "Add incident" at bounding box center [240, 32] width 34 height 10
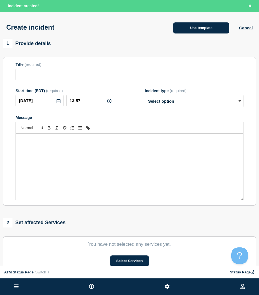
click at [198, 30] on button "Use template" at bounding box center [201, 27] width 56 height 11
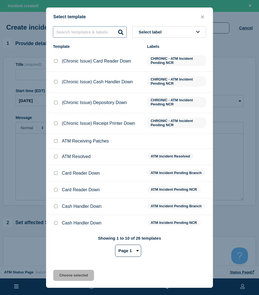
click at [83, 37] on input "text" at bounding box center [90, 31] width 74 height 11
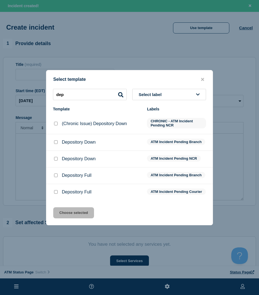
click at [56, 142] on input "Depository Down checkbox" at bounding box center [56, 142] width 4 height 4
click at [83, 216] on button "Choose selected" at bounding box center [73, 212] width 41 height 11
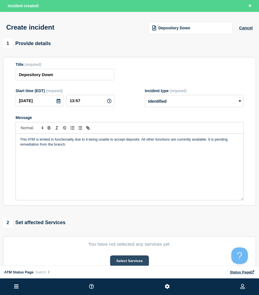
click at [132, 259] on button "Select Services" at bounding box center [129, 261] width 38 height 11
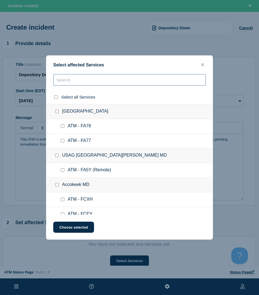
click at [96, 85] on input "text" at bounding box center [129, 79] width 152 height 11
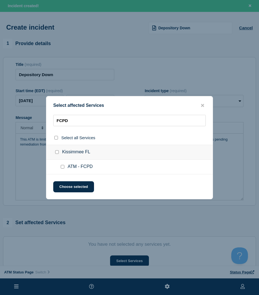
click at [61, 167] on input "ATM - FCPD checkbox" at bounding box center [63, 167] width 4 height 4
click at [60, 184] on button "Choose selected" at bounding box center [73, 186] width 41 height 11
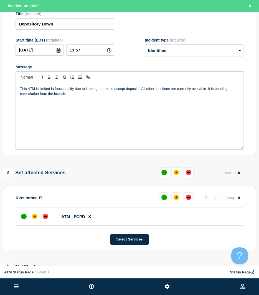
scroll to position [58, 0]
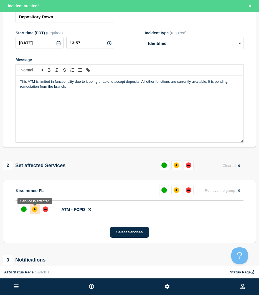
click at [35, 214] on div at bounding box center [35, 209] width 10 height 10
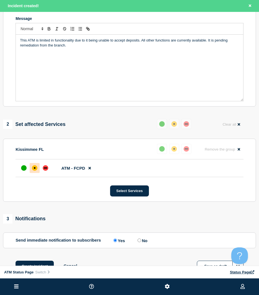
drag, startPoint x: 261, startPoint y: 233, endPoint x: 0, endPoint y: 12, distance: 341.8
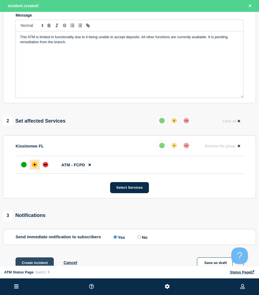
click at [27, 263] on button "Create incident" at bounding box center [35, 263] width 38 height 11
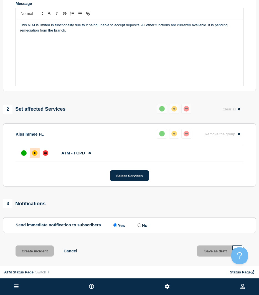
scroll to position [91, 0]
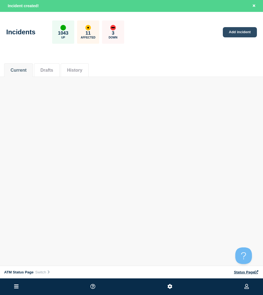
click at [233, 34] on link "Add incident" at bounding box center [240, 32] width 34 height 10
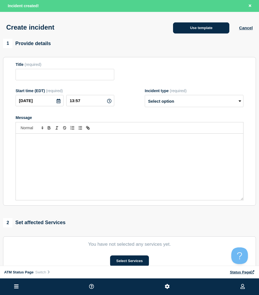
click at [211, 26] on button "Use template" at bounding box center [201, 27] width 56 height 11
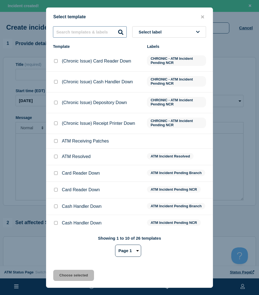
click at [102, 33] on input "text" at bounding box center [90, 31] width 74 height 11
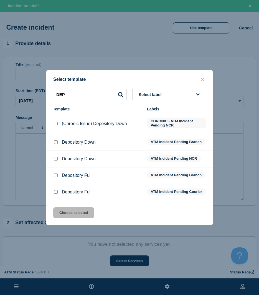
click at [53, 141] on div at bounding box center [56, 143] width 6 height 6
click at [55, 141] on input "Depository Down checkbox" at bounding box center [56, 142] width 4 height 4
click at [77, 213] on button "Choose selected" at bounding box center [73, 212] width 41 height 11
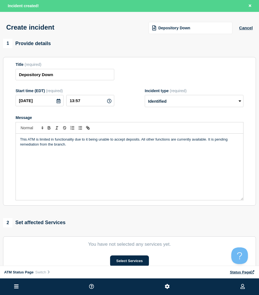
click at [113, 266] on nav "ATM Status Page Switch Status Page" at bounding box center [129, 272] width 259 height 13
click at [115, 262] on button "Select Services" at bounding box center [129, 261] width 38 height 11
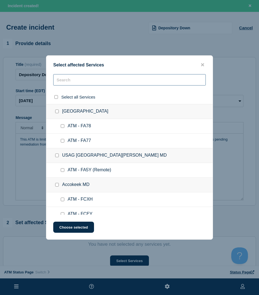
click at [72, 75] on input "text" at bounding box center [129, 79] width 152 height 11
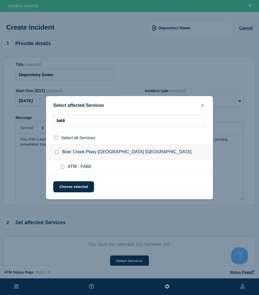
click at [62, 168] on input "ATM - FA68 checkbox" at bounding box center [63, 167] width 4 height 4
click at [62, 192] on button "Choose selected" at bounding box center [73, 186] width 41 height 11
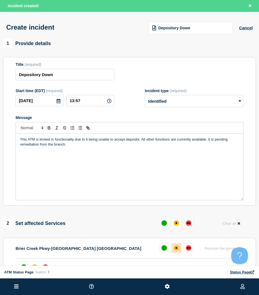
click at [179, 253] on button at bounding box center [176, 248] width 10 height 10
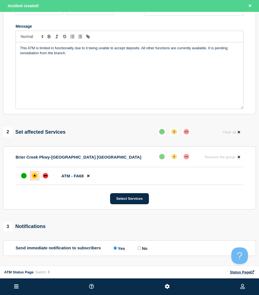
scroll to position [119, 0]
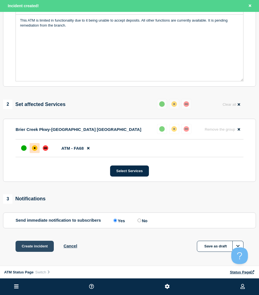
click at [39, 247] on button "Create incident" at bounding box center [35, 246] width 38 height 11
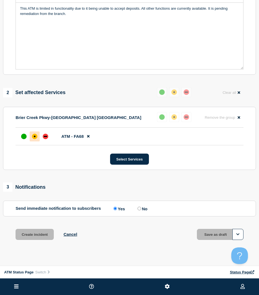
scroll to position [107, 0]
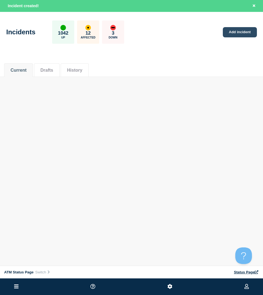
click at [248, 37] on link "Add incident" at bounding box center [240, 32] width 34 height 10
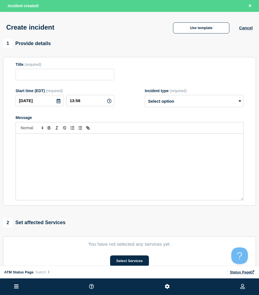
click at [194, 22] on div "Use template Cancel" at bounding box center [207, 28] width 89 height 12
click at [194, 25] on button "Use template" at bounding box center [201, 27] width 56 height 11
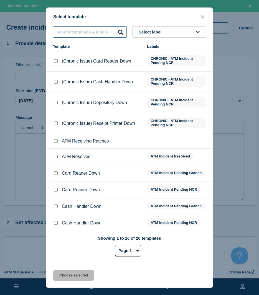
click at [106, 32] on input "text" at bounding box center [90, 31] width 74 height 11
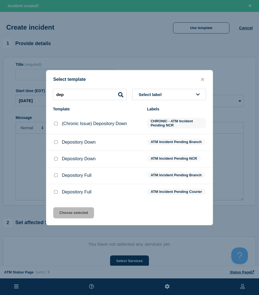
click at [55, 159] on input "Depository Down checkbox" at bounding box center [56, 159] width 4 height 4
click at [68, 216] on button "Choose selected" at bounding box center [73, 212] width 41 height 11
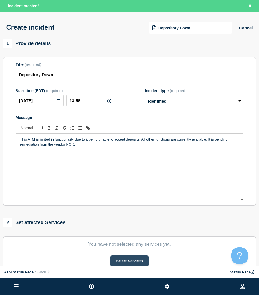
click at [120, 260] on button "Select Services" at bounding box center [129, 261] width 38 height 11
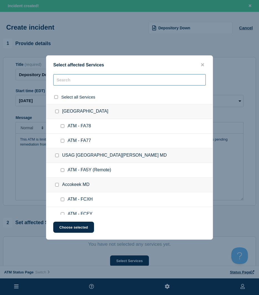
click at [101, 86] on input "text" at bounding box center [129, 79] width 152 height 11
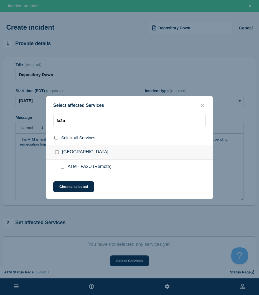
click at [64, 167] on input "ATM - FA2U (Remote) checkbox" at bounding box center [63, 167] width 4 height 4
click at [64, 186] on button "Choose selected" at bounding box center [73, 186] width 41 height 11
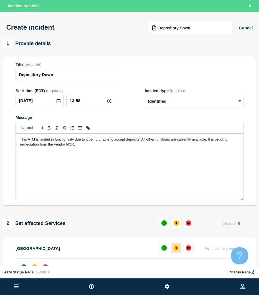
click at [174, 248] on div "affected" at bounding box center [176, 248] width 6 height 6
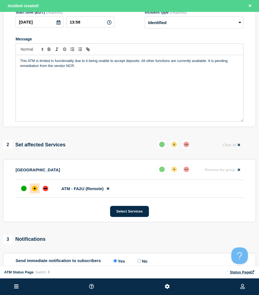
scroll to position [80, 0]
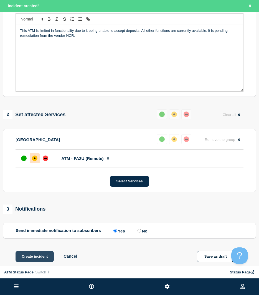
click at [36, 257] on button "Create incident" at bounding box center [35, 256] width 38 height 11
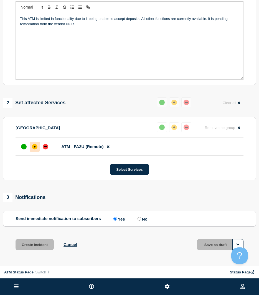
scroll to position [97, 0]
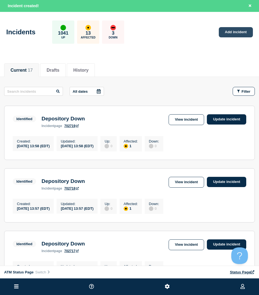
click at [248, 28] on link "Add incident" at bounding box center [236, 32] width 34 height 10
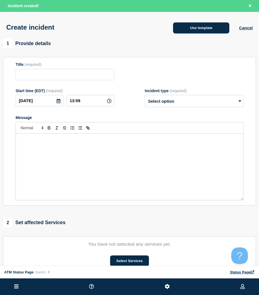
click at [219, 29] on button "Use template" at bounding box center [201, 27] width 56 height 11
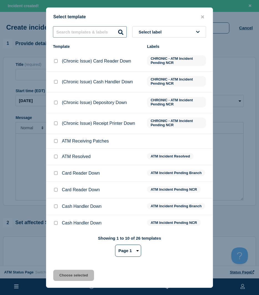
click at [80, 32] on input "text" at bounding box center [90, 31] width 74 height 11
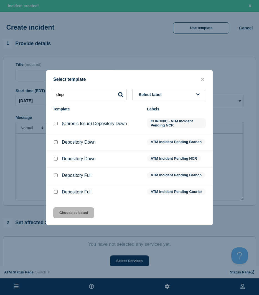
click at [55, 141] on input "Depository Down checkbox" at bounding box center [56, 142] width 4 height 4
click at [79, 215] on button "Choose selected" at bounding box center [73, 212] width 41 height 11
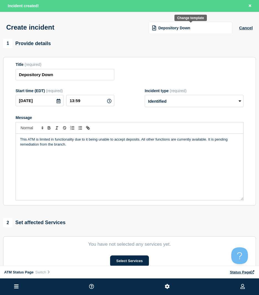
click at [188, 34] on div "Depository Down" at bounding box center [190, 28] width 84 height 12
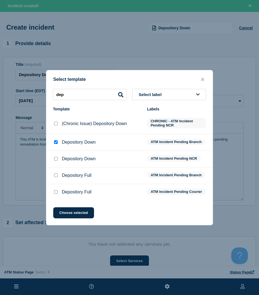
click at [57, 140] on input "Depository Down checkbox" at bounding box center [56, 142] width 4 height 4
click at [75, 93] on input "dep" at bounding box center [90, 94] width 74 height 11
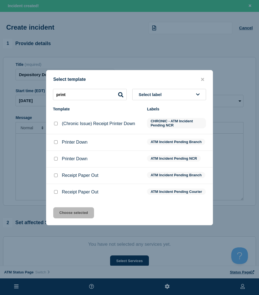
click at [55, 174] on input "Receipt Paper Out checkbox" at bounding box center [56, 176] width 4 height 4
click at [61, 212] on button "Choose selected" at bounding box center [73, 212] width 41 height 11
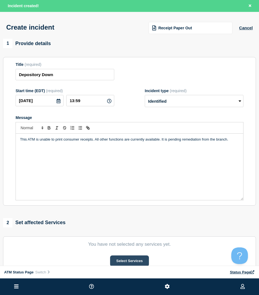
click at [122, 264] on button "Select Services" at bounding box center [129, 261] width 38 height 11
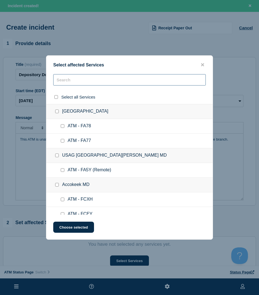
click at [159, 83] on input "text" at bounding box center [129, 79] width 152 height 11
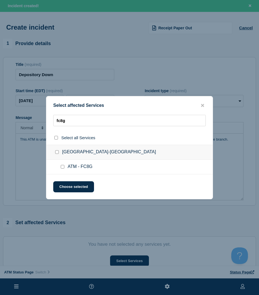
click at [62, 168] on input "ATM - FC8G checkbox" at bounding box center [63, 167] width 4 height 4
click at [62, 183] on button "Choose selected" at bounding box center [73, 186] width 41 height 11
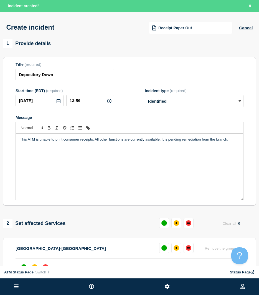
click at [170, 251] on div at bounding box center [176, 248] width 34 height 10
click at [173, 252] on button at bounding box center [176, 248] width 10 height 10
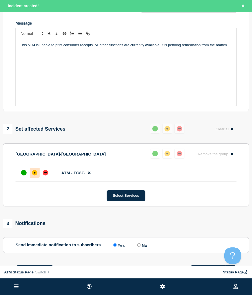
scroll to position [102, 0]
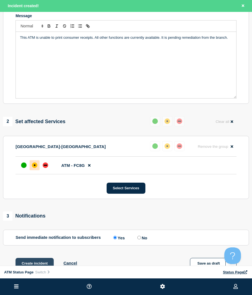
click at [47, 261] on button "Create incident" at bounding box center [35, 263] width 38 height 11
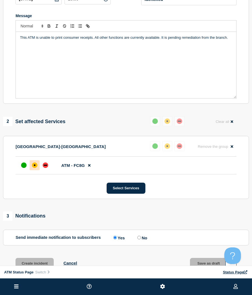
scroll to position [90, 0]
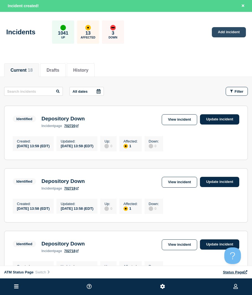
click at [227, 33] on link "Add incident" at bounding box center [229, 32] width 34 height 10
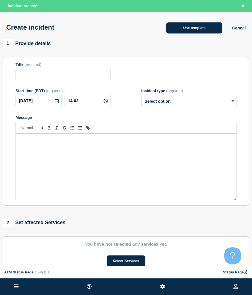
click at [180, 24] on button "Use template" at bounding box center [194, 27] width 56 height 11
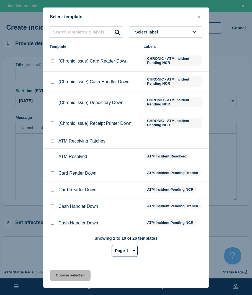
click at [70, 26] on div "Select template Select label Template Labels (Chronic Issue) Card Reader Down C…" at bounding box center [126, 147] width 167 height 281
click at [70, 32] on input "text" at bounding box center [87, 31] width 74 height 11
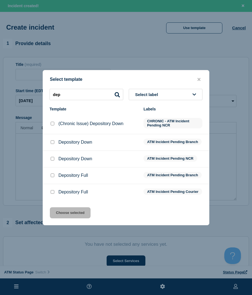
click at [50, 143] on div at bounding box center [53, 143] width 6 height 6
click at [52, 142] on input "Depository Down checkbox" at bounding box center [53, 142] width 4 height 4
click at [63, 216] on button "Choose selected" at bounding box center [70, 212] width 41 height 11
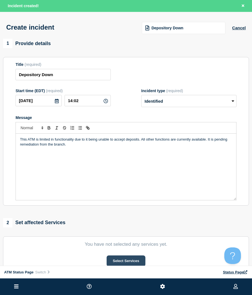
click at [114, 261] on button "Select Services" at bounding box center [126, 261] width 38 height 11
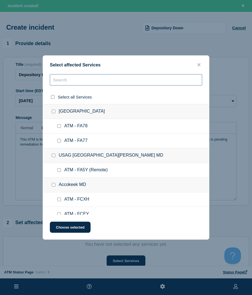
click at [59, 76] on input "text" at bounding box center [126, 79] width 152 height 11
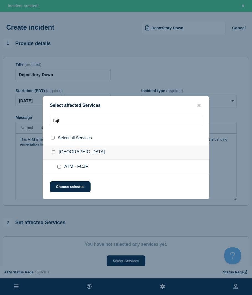
click at [59, 169] on input "ATM - FCJF checkbox" at bounding box center [59, 167] width 4 height 4
click at [60, 187] on button "Choose selected" at bounding box center [70, 186] width 41 height 11
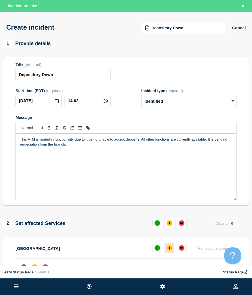
click at [166, 250] on button at bounding box center [170, 248] width 10 height 10
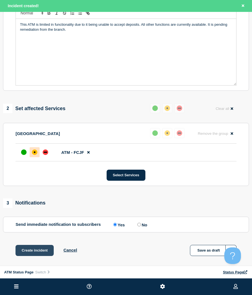
click at [32, 250] on button "Create incident" at bounding box center [35, 250] width 38 height 11
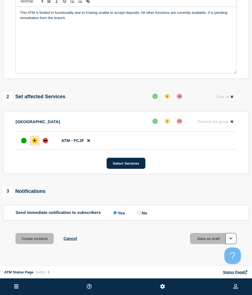
scroll to position [103, 0]
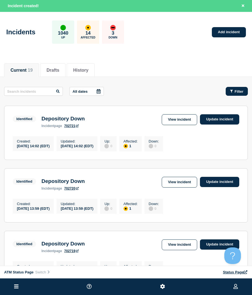
click at [244, 88] on button "Filter" at bounding box center [237, 91] width 22 height 9
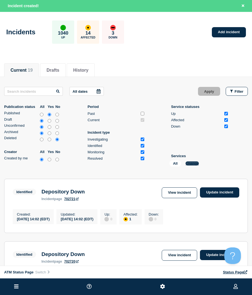
click at [194, 163] on button "Change" at bounding box center [192, 163] width 13 height 4
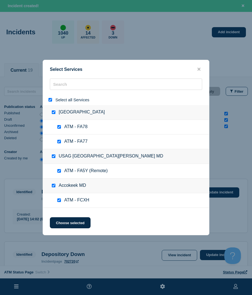
click at [49, 101] on input "select all" at bounding box center [50, 100] width 4 height 4
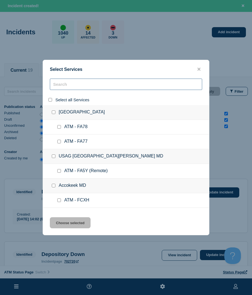
click at [65, 90] on input "search" at bounding box center [126, 84] width 152 height 11
click at [65, 86] on input "search" at bounding box center [126, 84] width 152 height 11
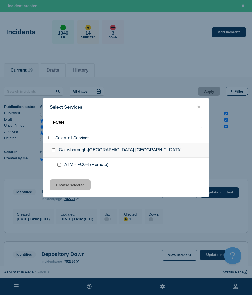
click at [59, 163] on div at bounding box center [60, 165] width 8 height 6
click at [57, 165] on div at bounding box center [60, 165] width 8 height 6
click at [58, 165] on input "service: ATM - FC6H (Remote)" at bounding box center [59, 165] width 4 height 4
click at [57, 182] on button "Choose selected" at bounding box center [70, 184] width 41 height 11
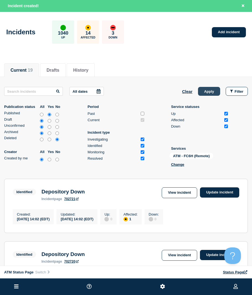
click at [212, 89] on button "Apply" at bounding box center [209, 91] width 22 height 9
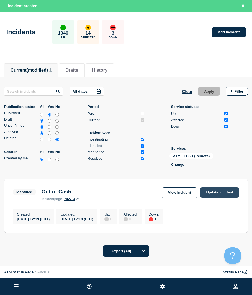
click at [206, 195] on link "Update incident" at bounding box center [219, 193] width 39 height 10
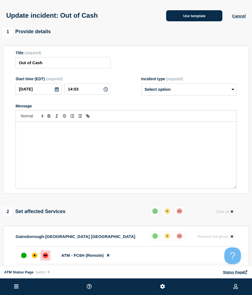
click at [190, 18] on button "Use template" at bounding box center [194, 15] width 56 height 11
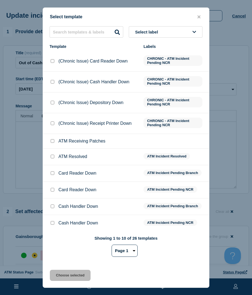
click at [54, 156] on input "ATM Resolved checkbox" at bounding box center [53, 157] width 4 height 4
click at [57, 278] on button "Choose selected" at bounding box center [70, 275] width 41 height 11
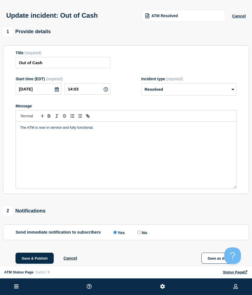
scroll to position [55, 0]
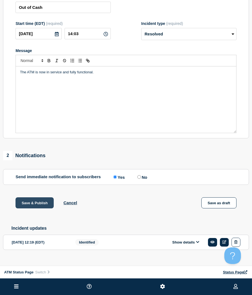
click at [40, 206] on button "Save & Publish" at bounding box center [35, 202] width 38 height 11
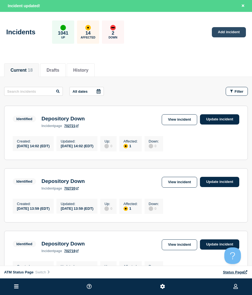
click at [225, 33] on link "Add incident" at bounding box center [229, 32] width 34 height 10
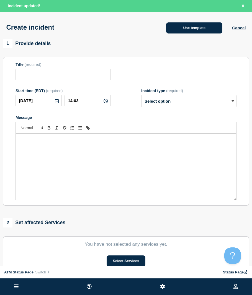
click at [213, 30] on button "Use template" at bounding box center [194, 27] width 56 height 11
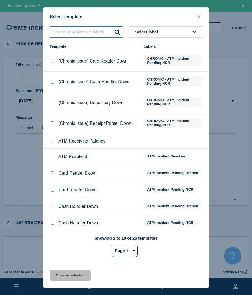
click at [80, 32] on input "text" at bounding box center [87, 31] width 74 height 11
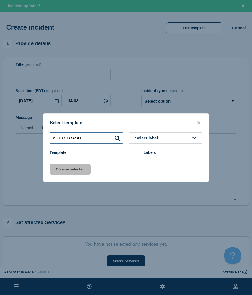
drag, startPoint x: 101, startPoint y: 137, endPoint x: -12, endPoint y: 137, distance: 113.6
click at [0, 137] on html "Home ATM Status Page Hub Operations Overview Incident Maintenance Platform Aler…" at bounding box center [126, 147] width 252 height 295
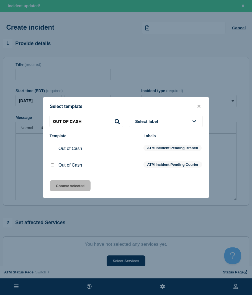
click at [51, 165] on div at bounding box center [53, 166] width 6 height 6
click at [53, 168] on div at bounding box center [53, 166] width 6 height 6
click at [52, 168] on div at bounding box center [53, 166] width 6 height 6
click at [52, 167] on input "Out of Cash checkbox" at bounding box center [53, 165] width 4 height 4
click at [62, 181] on div "Select template OUT OF CASH Select label Template Labels Out of Cash ATM Incide…" at bounding box center [126, 147] width 167 height 101
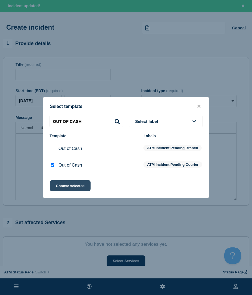
click at [61, 186] on button "Choose selected" at bounding box center [70, 185] width 41 height 11
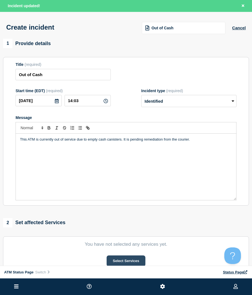
click at [140, 260] on button "Select Services" at bounding box center [126, 261] width 38 height 11
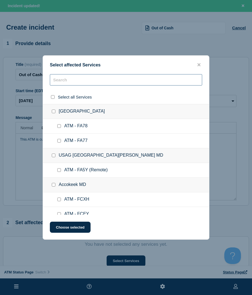
click at [76, 82] on input "text" at bounding box center [126, 79] width 152 height 11
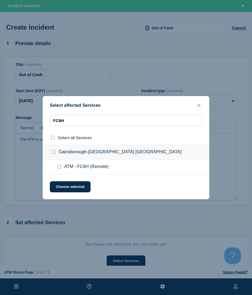
click at [58, 169] on input "ATM - FC6H (Remote) checkbox" at bounding box center [59, 167] width 4 height 4
click at [59, 190] on button "Choose selected" at bounding box center [70, 186] width 41 height 11
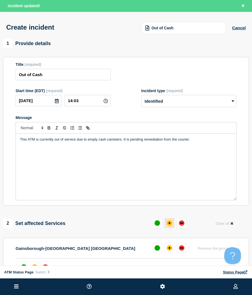
drag, startPoint x: 165, startPoint y: 226, endPoint x: 172, endPoint y: 225, distance: 7.5
click at [165, 226] on button at bounding box center [170, 223] width 10 height 10
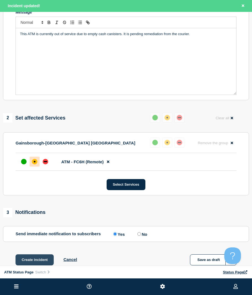
click at [28, 261] on button "Create incident" at bounding box center [35, 260] width 38 height 11
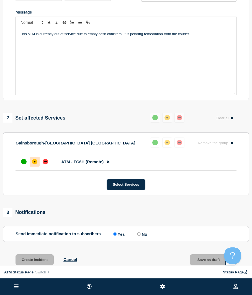
scroll to position [94, 0]
